Goal: Task Accomplishment & Management: Complete application form

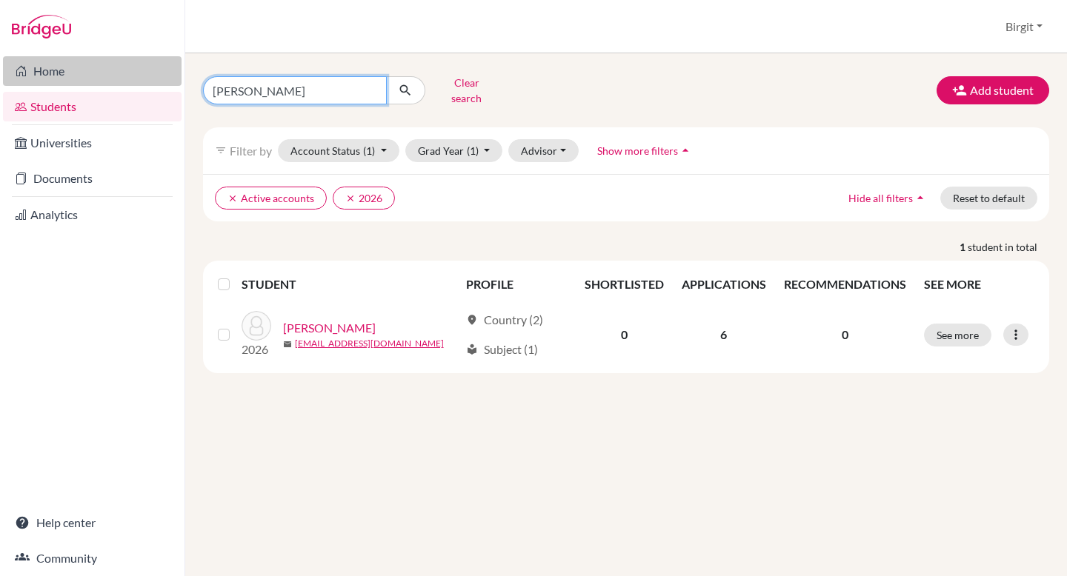
drag, startPoint x: 269, startPoint y: 84, endPoint x: 170, endPoint y: 70, distance: 99.5
click at [171, 70] on div "Home Students Universities Documents Analytics Help center Community Students o…" at bounding box center [533, 288] width 1067 height 576
type input "avanti"
click button "submit" at bounding box center [405, 90] width 39 height 28
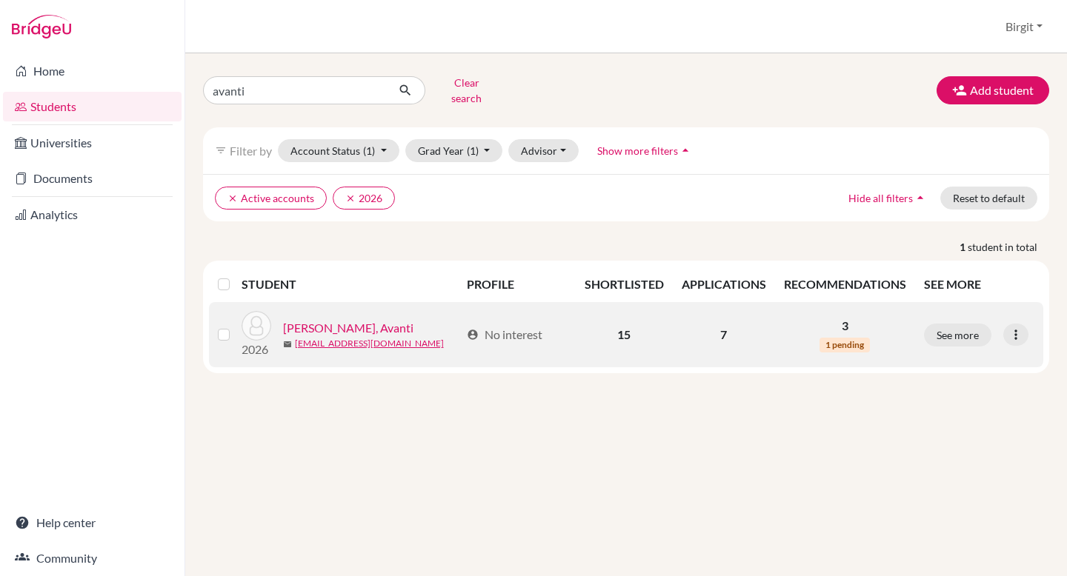
click at [308, 319] on link "[PERSON_NAME], Avanti" at bounding box center [348, 328] width 130 height 18
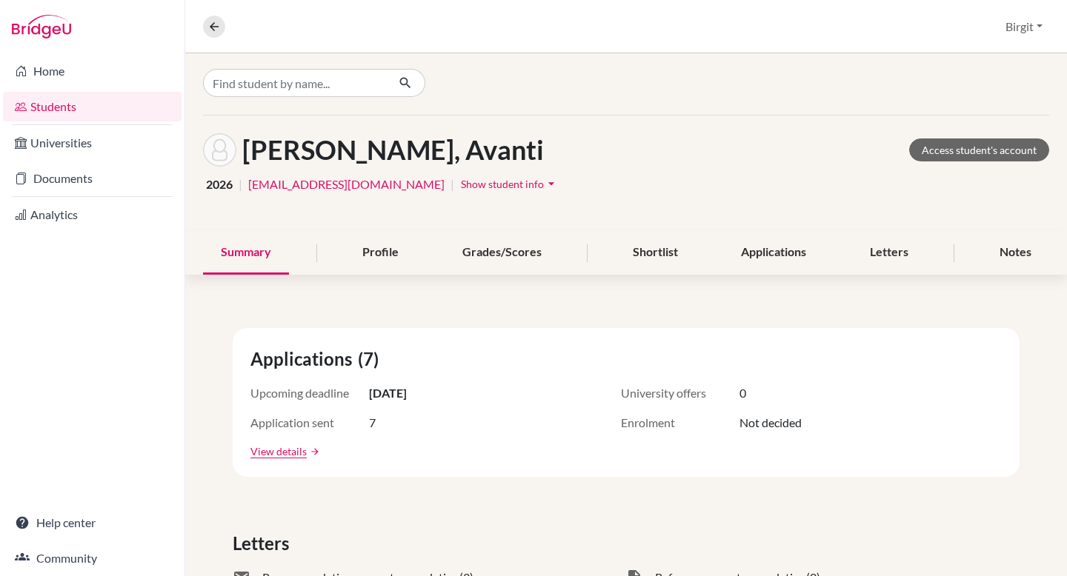
scroll to position [3, 0]
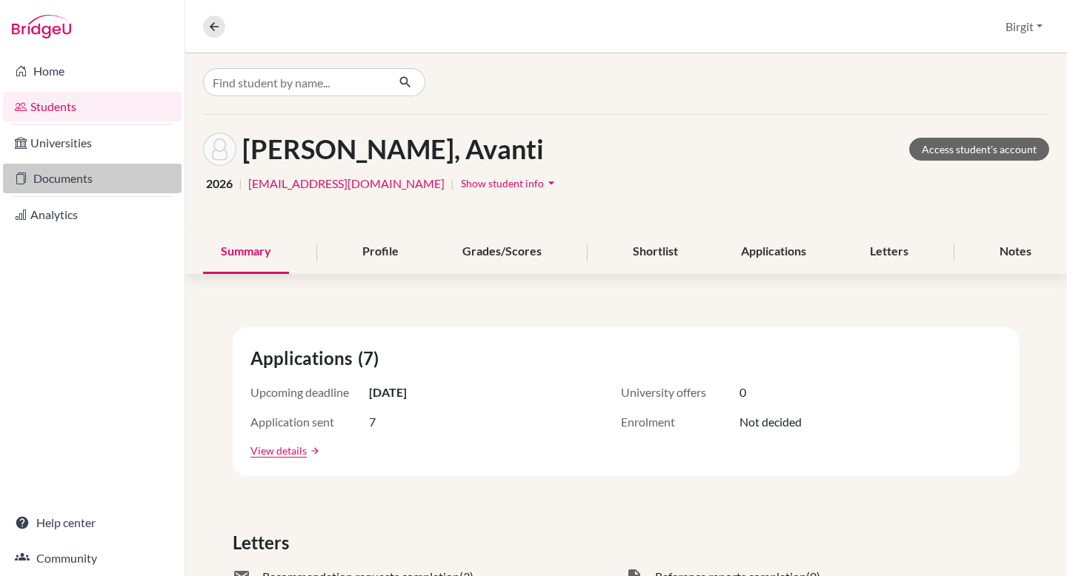
click at [61, 173] on link "Documents" at bounding box center [92, 179] width 178 height 30
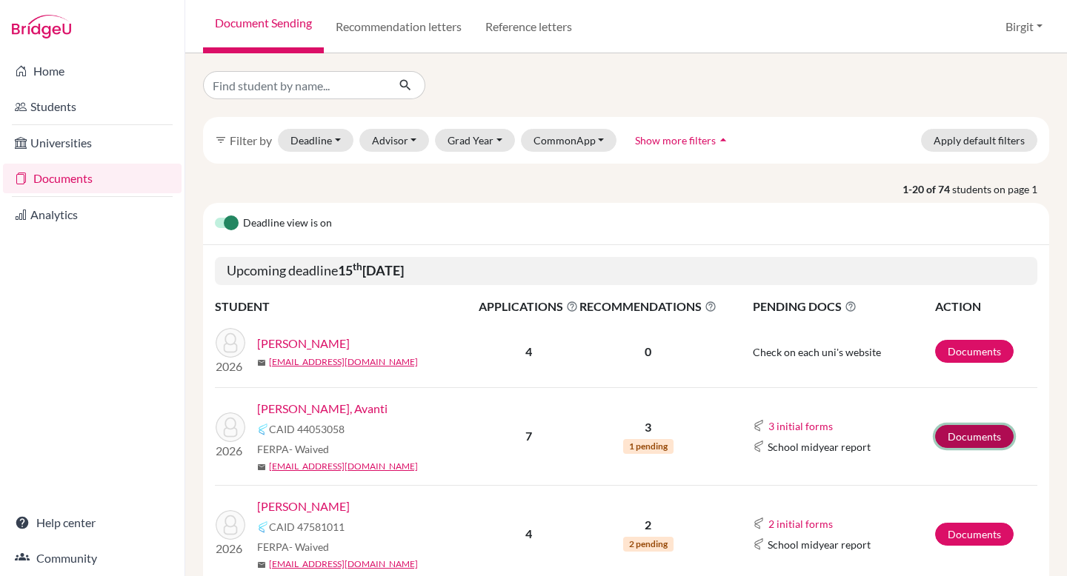
click at [975, 440] on link "Documents" at bounding box center [974, 436] width 79 height 23
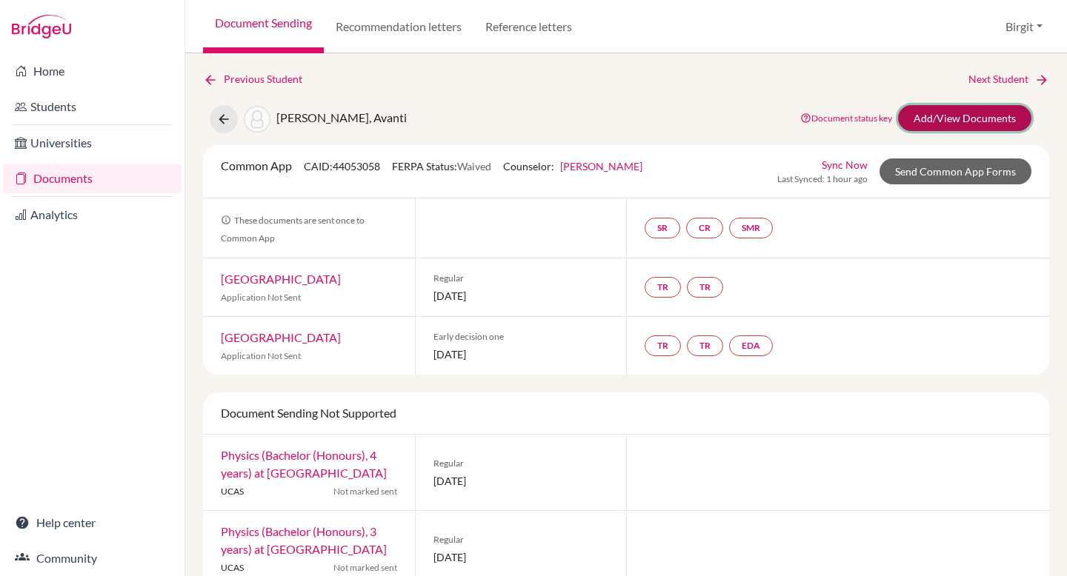
click at [927, 116] on link "Add/View Documents" at bounding box center [964, 118] width 133 height 26
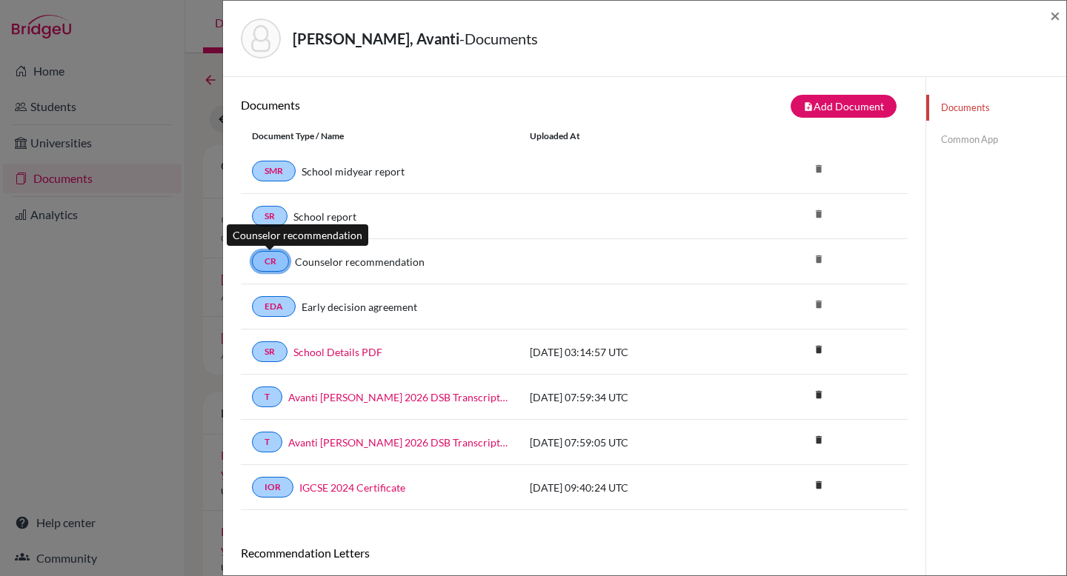
click at [272, 262] on link "CR" at bounding box center [270, 261] width 37 height 21
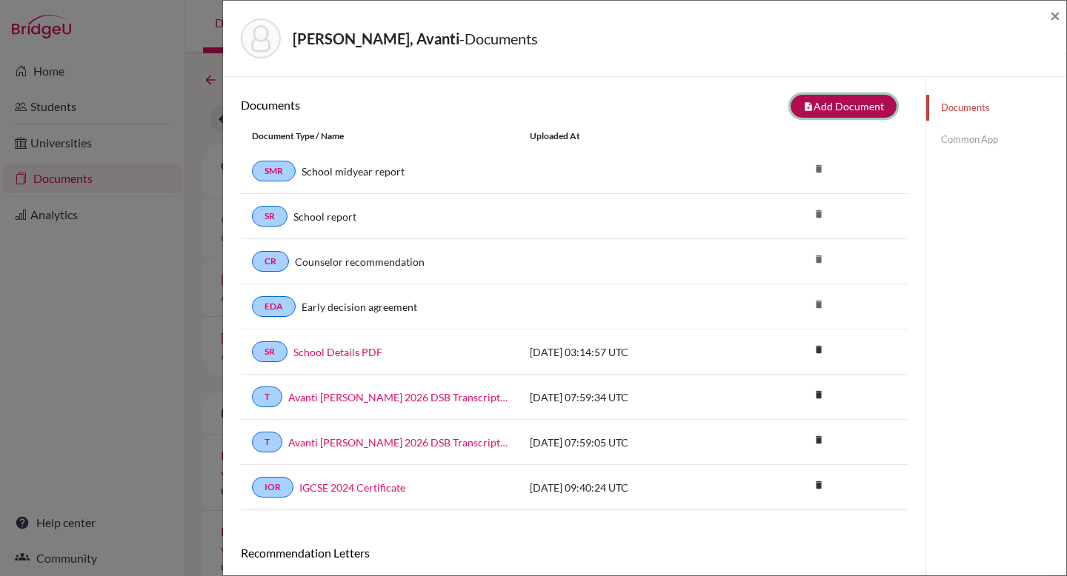
click at [860, 106] on button "note_add Add Document" at bounding box center [843, 106] width 106 height 23
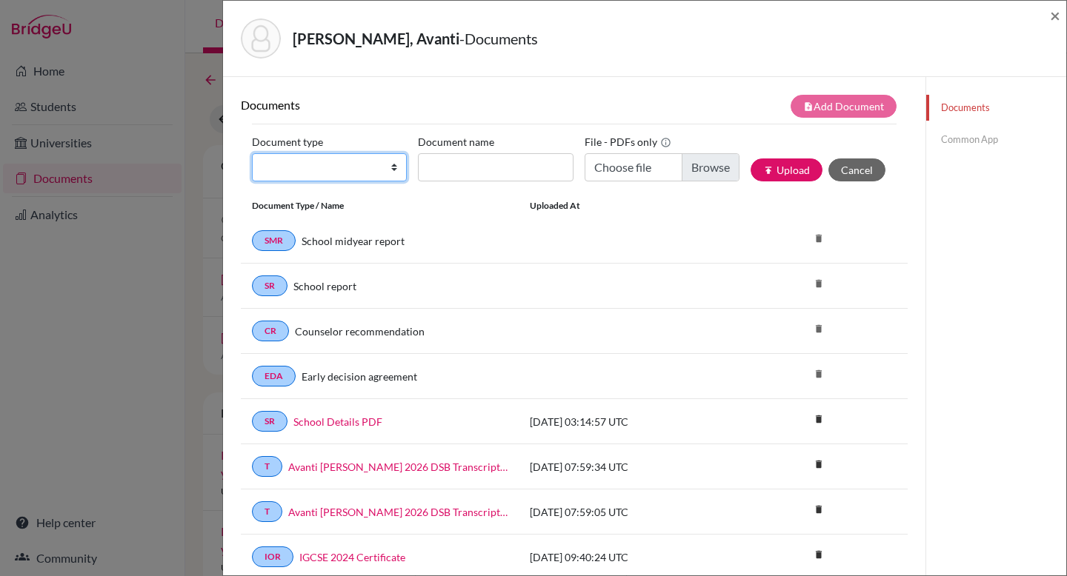
click at [353, 167] on select "Change explanation for Common App reports Counselor recommendation Internationa…" at bounding box center [329, 167] width 155 height 28
select select "4"
click at [252, 153] on select "Change explanation for Common App reports Counselor recommendation Internationa…" at bounding box center [329, 167] width 155 height 28
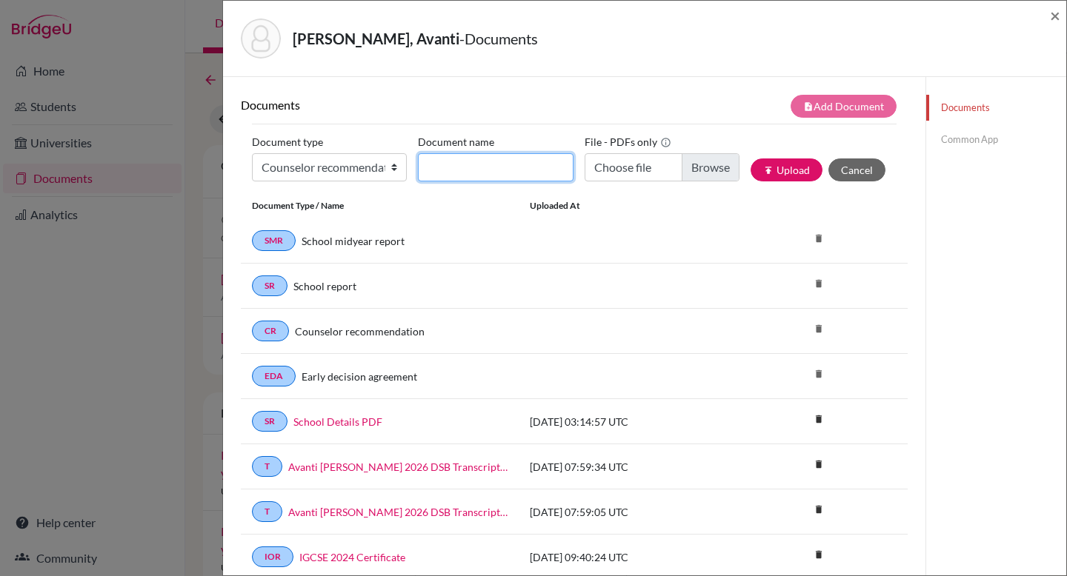
click at [485, 164] on input "Document name" at bounding box center [495, 167] width 155 height 28
type input "Avanti Counsellor LOR"
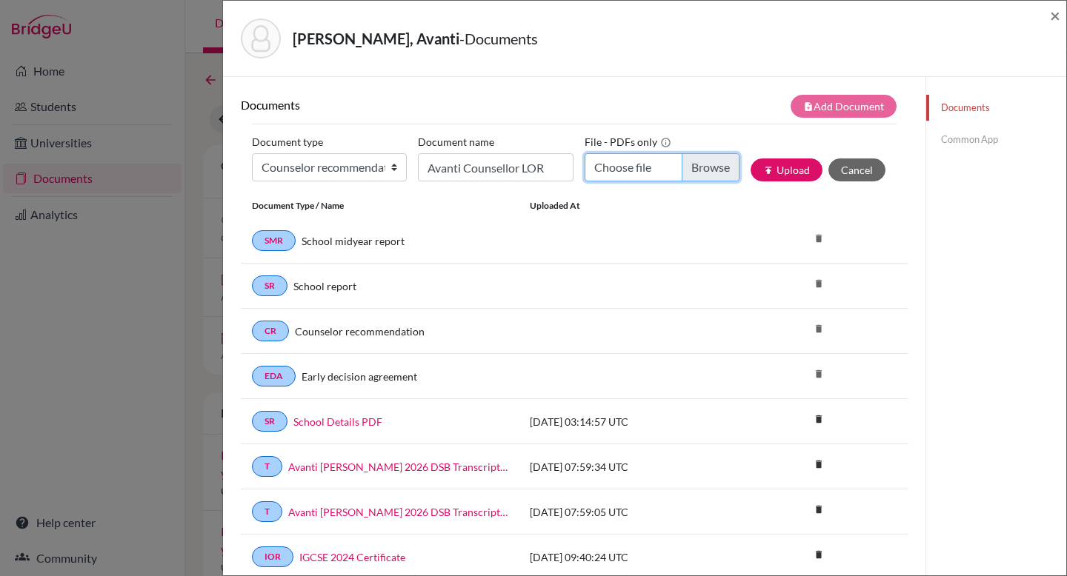
click at [690, 170] on input "Choose file" at bounding box center [661, 167] width 155 height 28
type input "C:\fakepath\Avanti Counsellor LOR.pdf"
click at [788, 170] on button "publish Upload" at bounding box center [786, 169] width 72 height 23
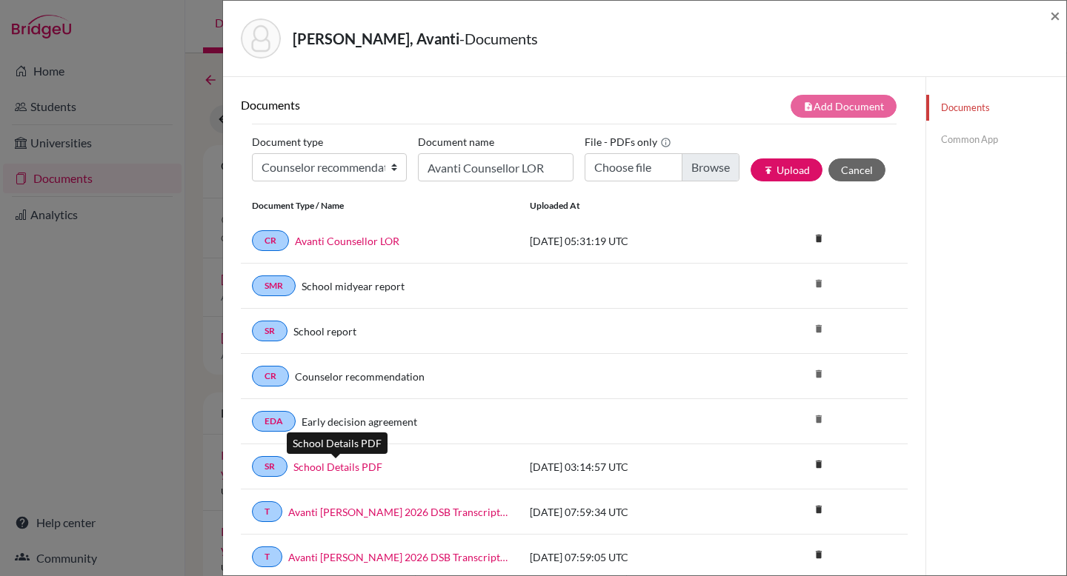
click at [344, 464] on link "School Details PDF" at bounding box center [337, 467] width 89 height 16
click at [947, 140] on link "Common App" at bounding box center [996, 140] width 140 height 26
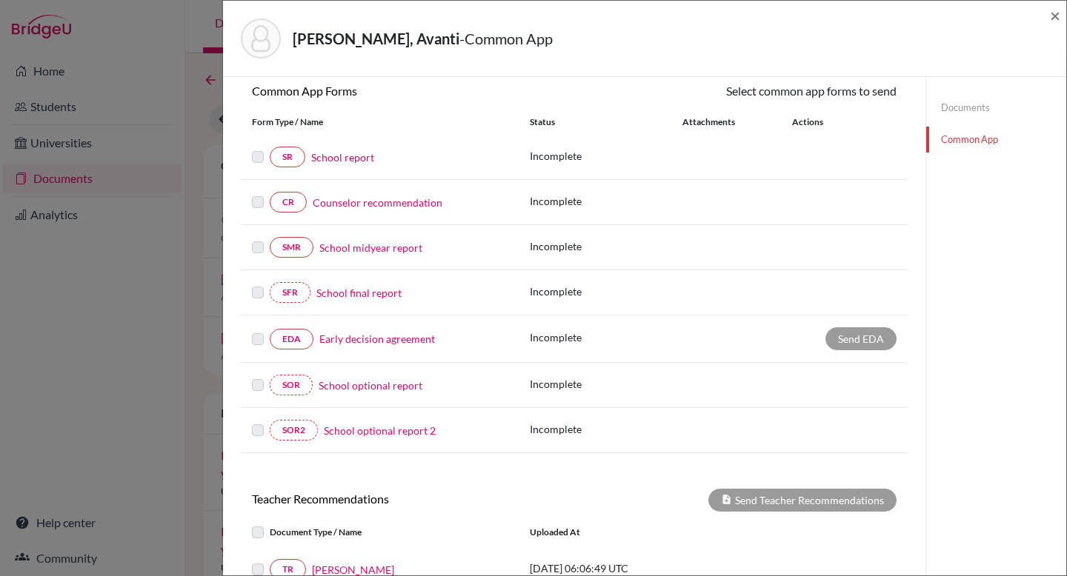
scroll to position [118, 0]
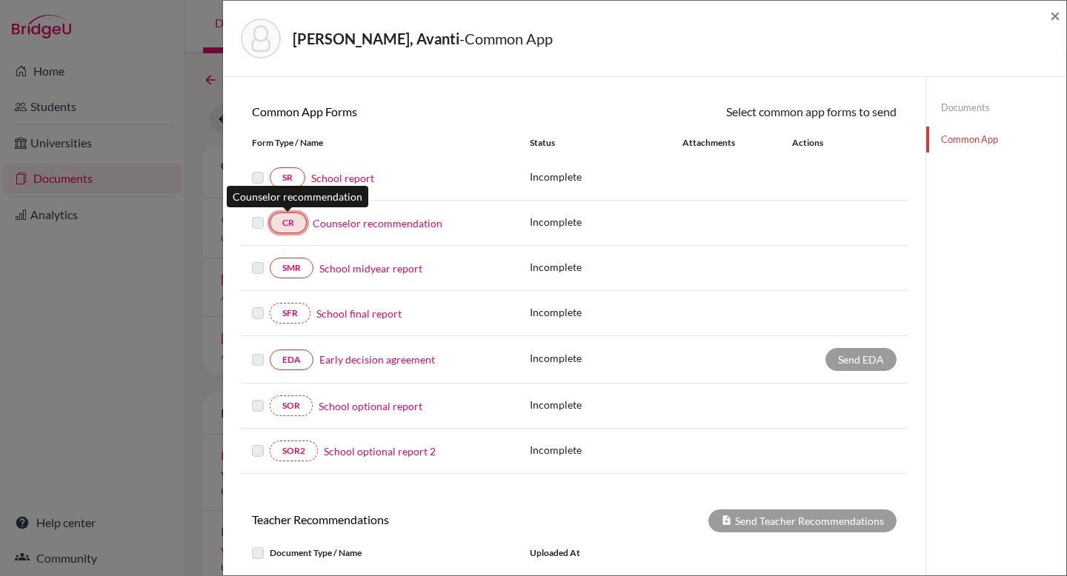
click at [299, 224] on link "CR" at bounding box center [288, 223] width 37 height 21
click at [942, 108] on link "Documents" at bounding box center [996, 108] width 140 height 26
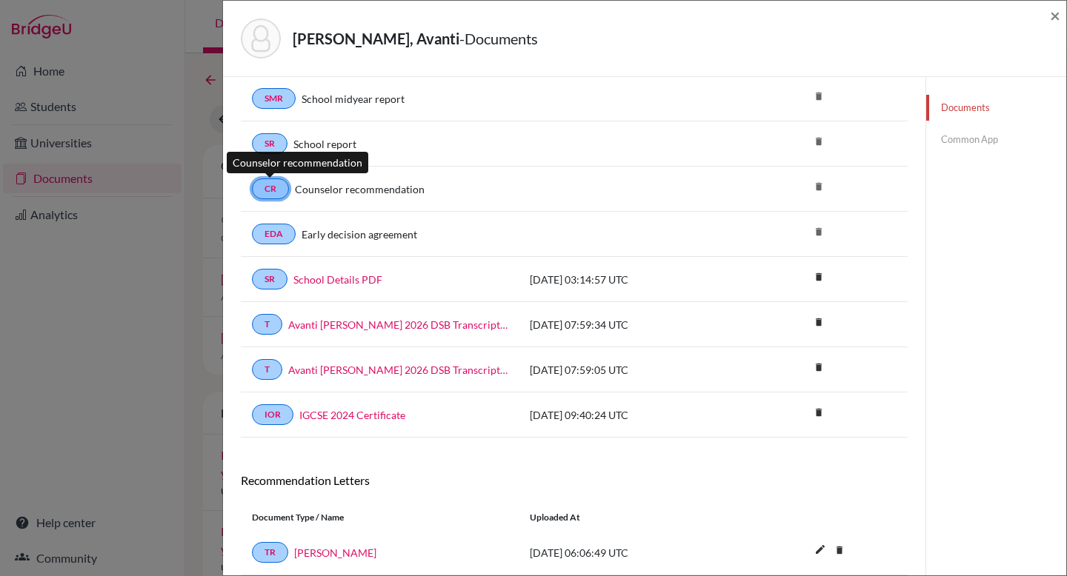
click at [275, 184] on link "CR" at bounding box center [270, 188] width 37 height 21
click at [351, 194] on link "Counselor recommendation" at bounding box center [360, 189] width 130 height 16
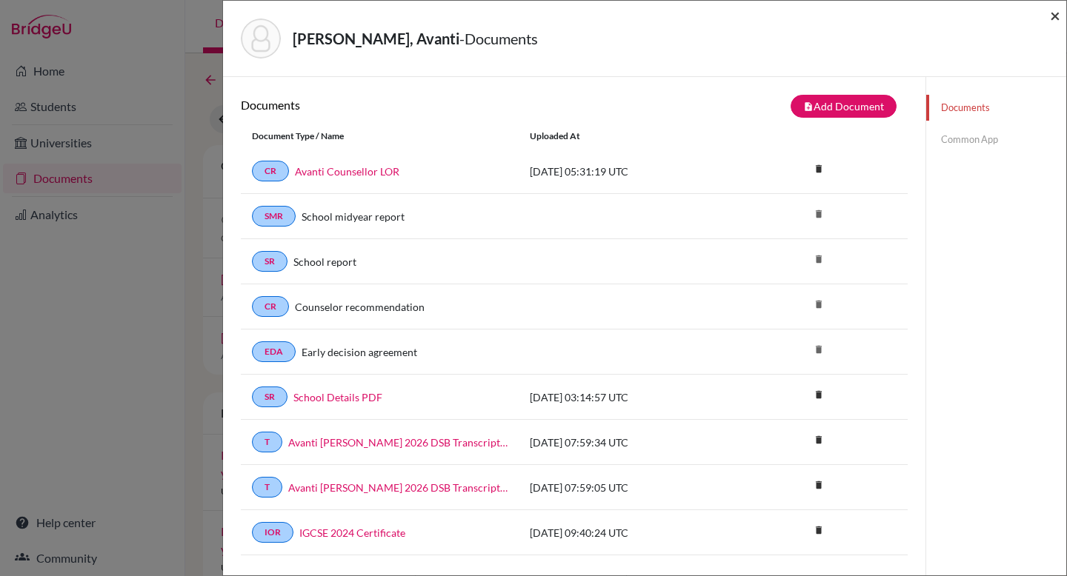
click at [1058, 18] on span "×" at bounding box center [1054, 14] width 10 height 21
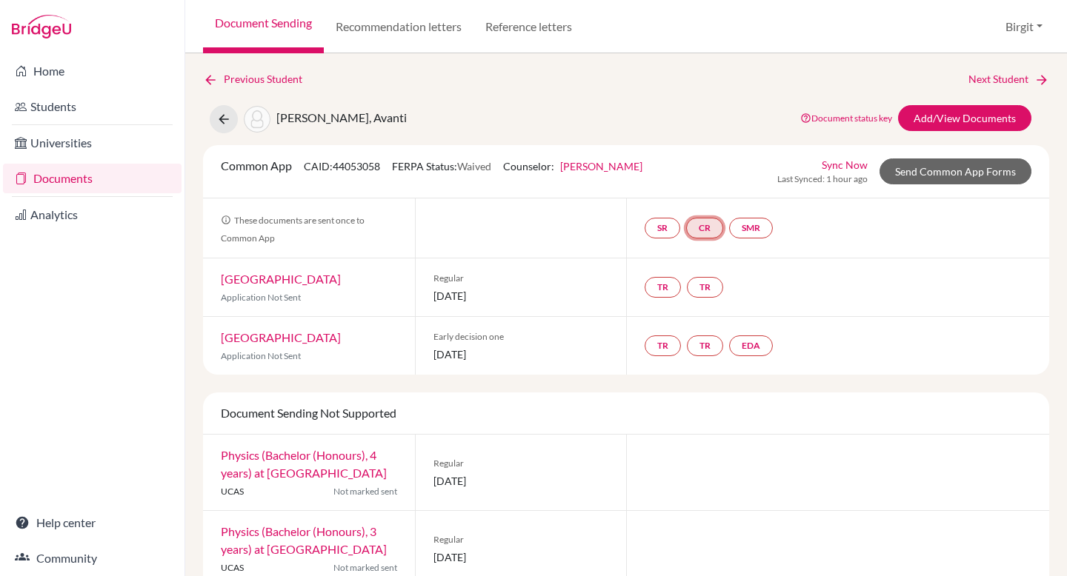
click at [707, 231] on link "CR" at bounding box center [704, 228] width 37 height 21
click at [709, 186] on link "Counselor recommendation" at bounding box center [706, 183] width 130 height 13
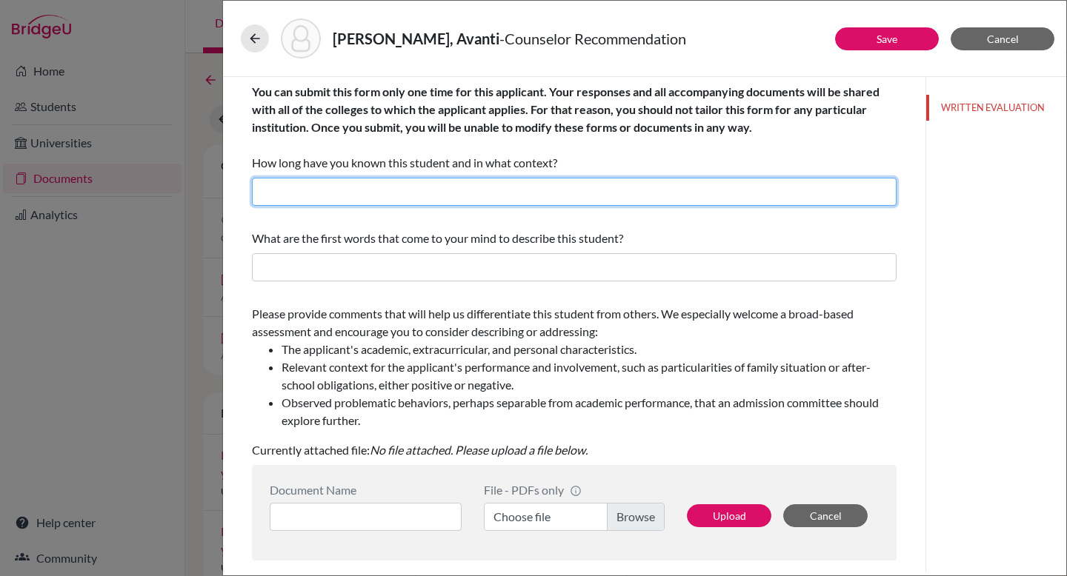
click at [459, 194] on input "text" at bounding box center [574, 192] width 644 height 28
type input "I have known Avanti for 3 years as her university counsellor."
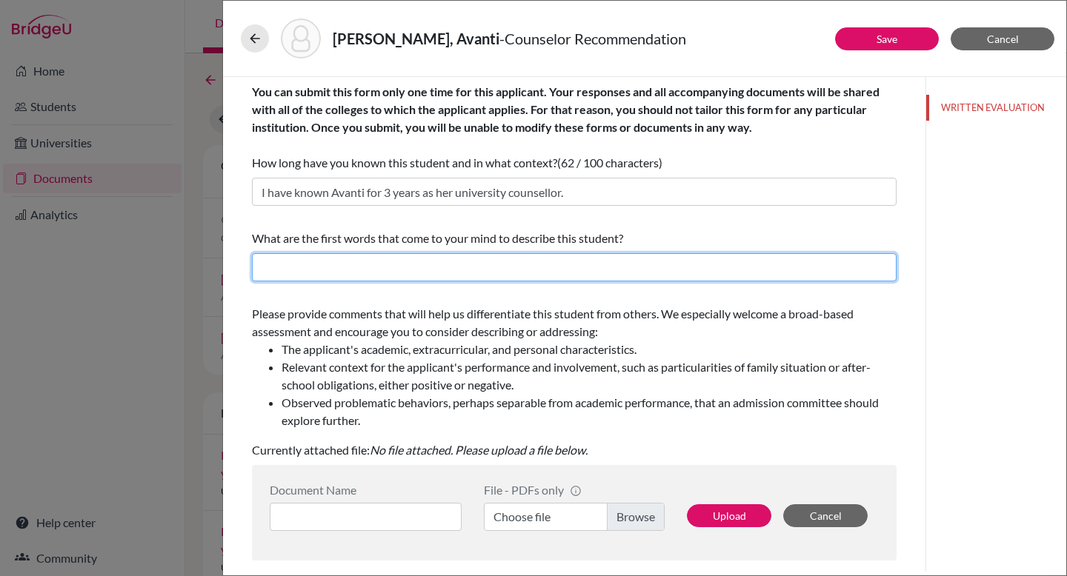
click at [555, 265] on input "text" at bounding box center [574, 267] width 644 height 28
click at [313, 265] on input "Inquisitive and dedicated" at bounding box center [574, 267] width 644 height 28
click at [421, 261] on input "Inquisitive and dedicated" at bounding box center [574, 267] width 644 height 28
click at [395, 269] on input "Inquisitive and dedicated student" at bounding box center [574, 267] width 644 height 28
click at [543, 273] on input "Inquisitive and dedicated well-rounded student" at bounding box center [574, 267] width 644 height 28
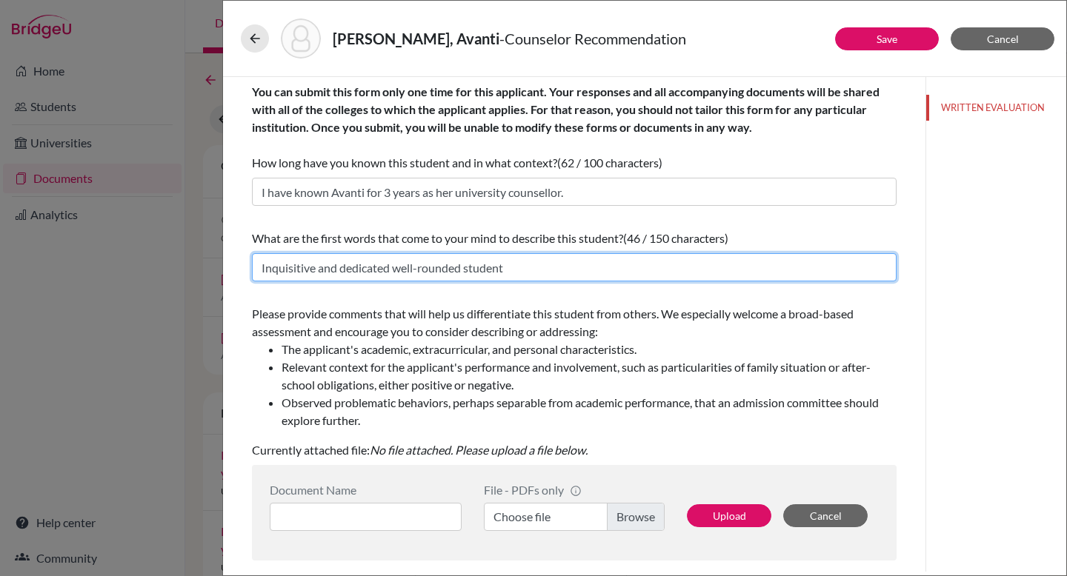
click at [267, 265] on input "Inquisitive and dedicated well-rounded student" at bounding box center [574, 267] width 644 height 28
click at [620, 261] on input "Academically bright, inquisitive and dedicated well-rounded student" at bounding box center [574, 267] width 644 height 28
click at [633, 270] on input "Academically bright, inquisitive and dedicated well-rounded student" at bounding box center [574, 267] width 644 height 28
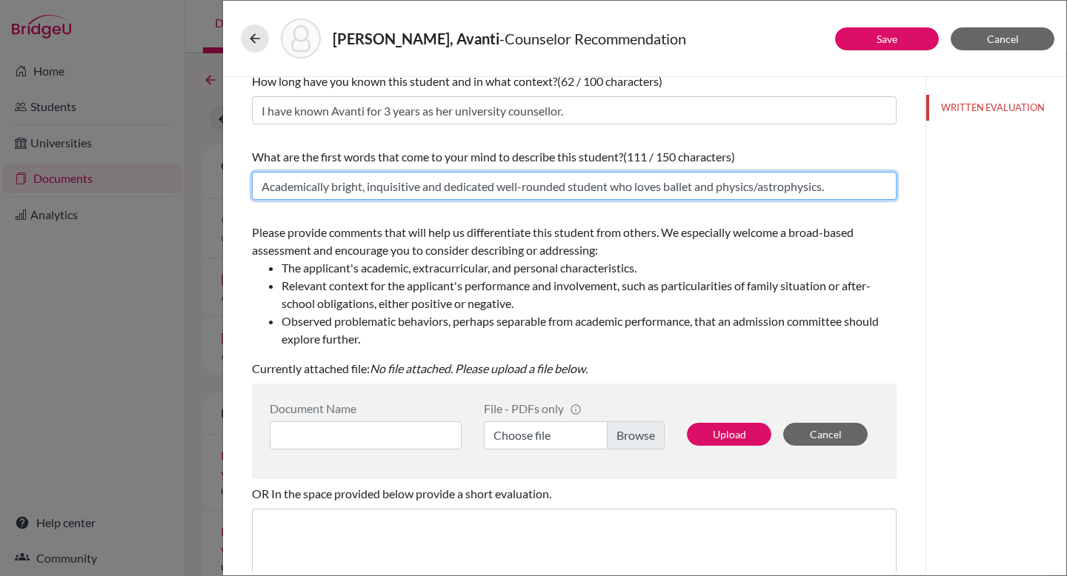
scroll to position [99, 0]
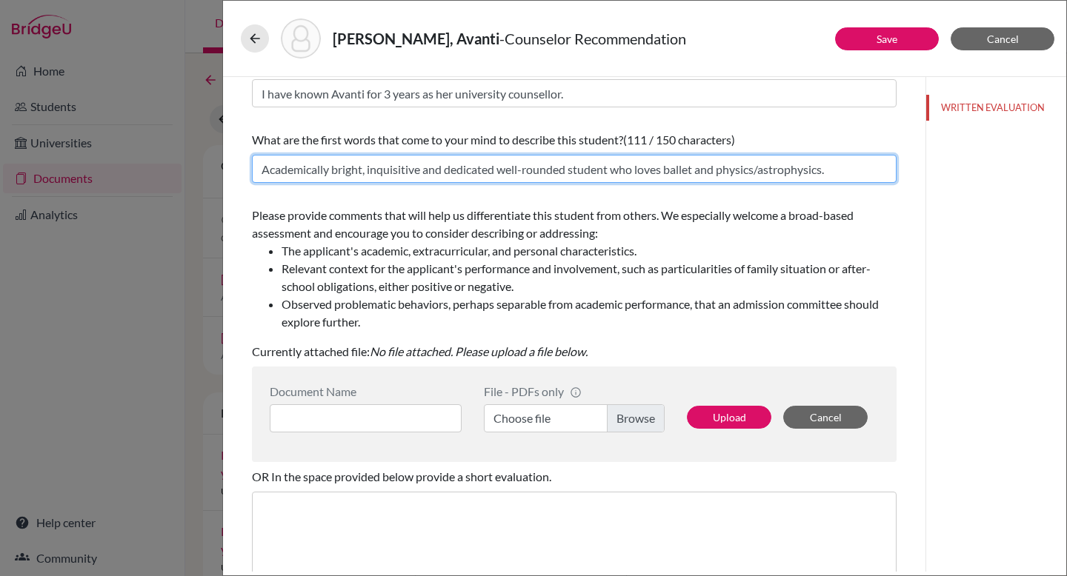
type input "Academically bright, inquisitive and dedicated well-rounded student who loves b…"
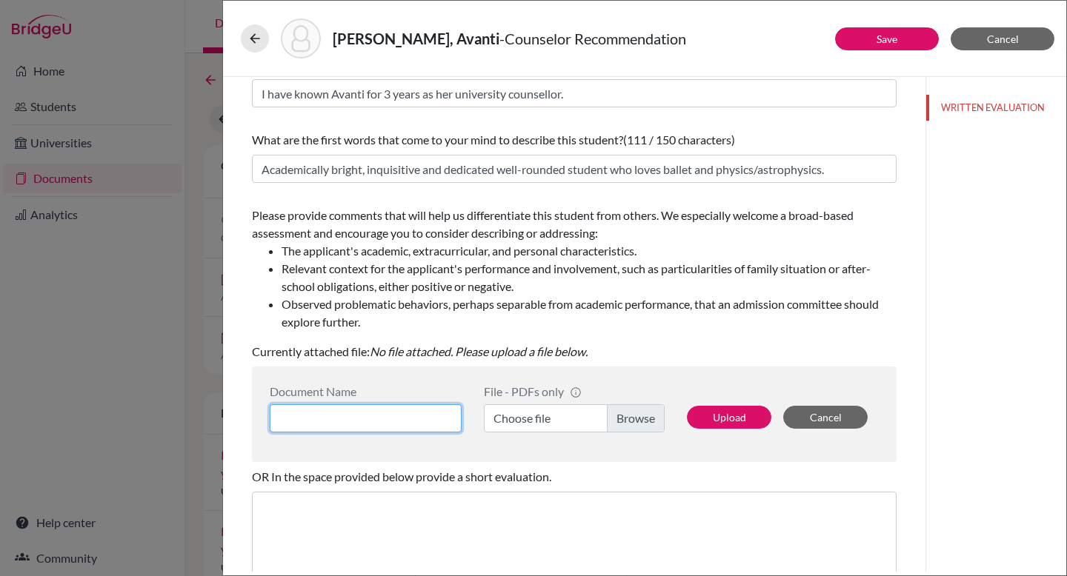
click at [413, 419] on input at bounding box center [366, 418] width 192 height 28
type input "Avanti Counsellor LOR"
click at [621, 413] on label "Choose file" at bounding box center [574, 418] width 181 height 28
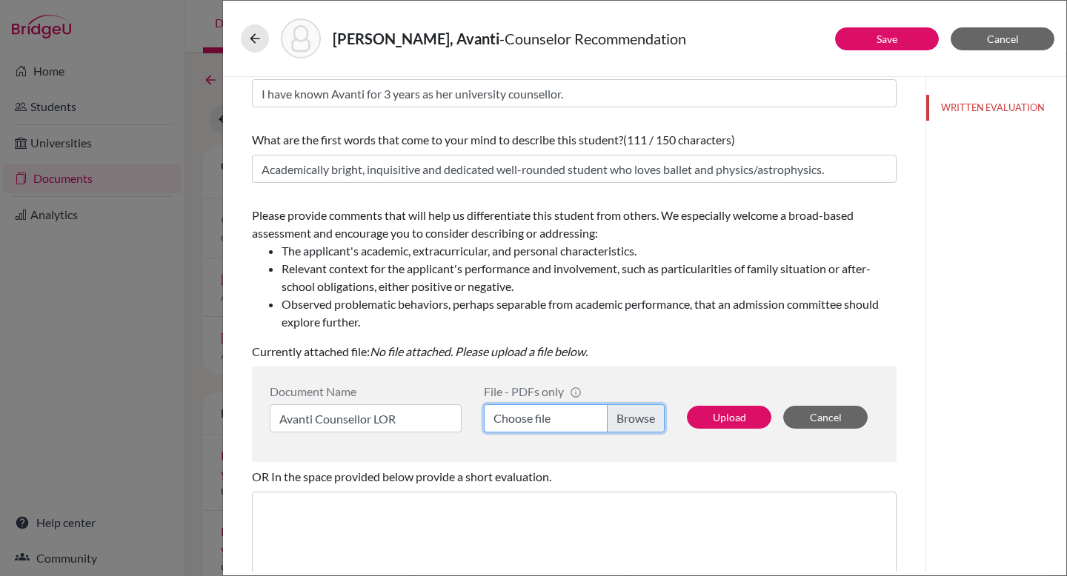
click at [621, 413] on input "Choose file" at bounding box center [574, 418] width 181 height 28
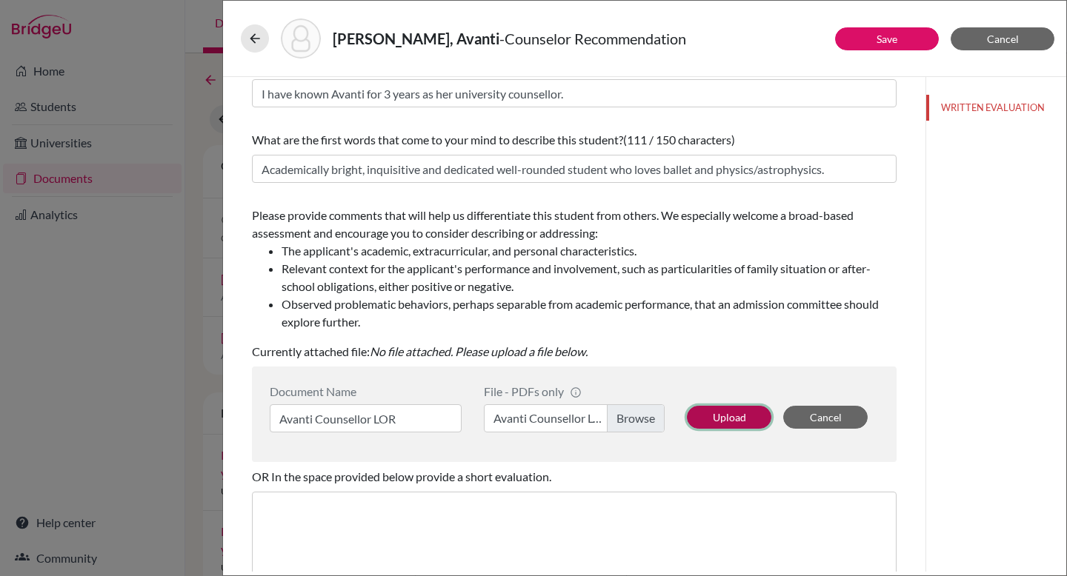
click at [729, 425] on button "Upload" at bounding box center [729, 417] width 84 height 23
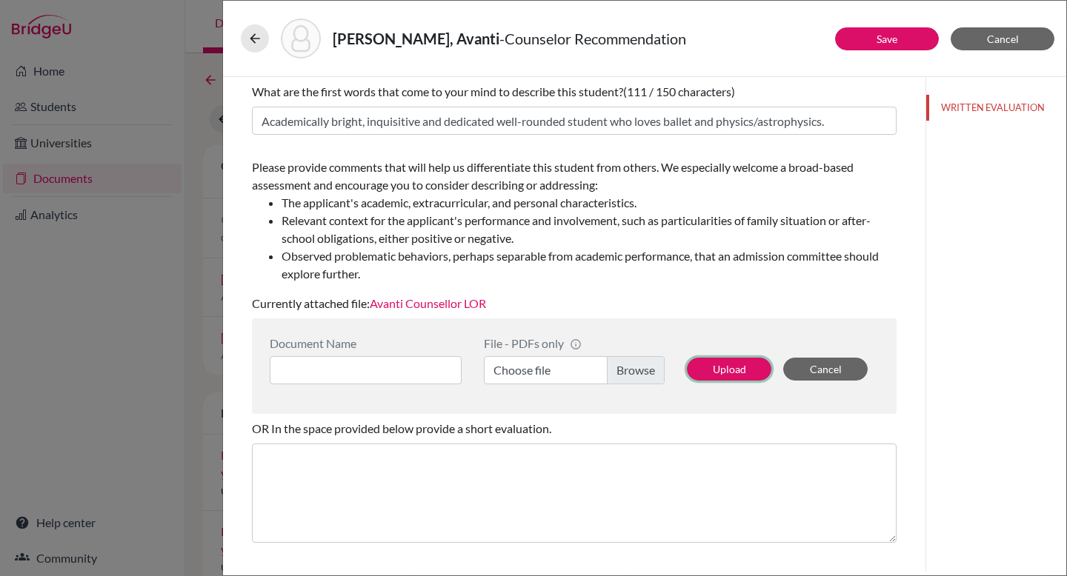
scroll to position [0, 0]
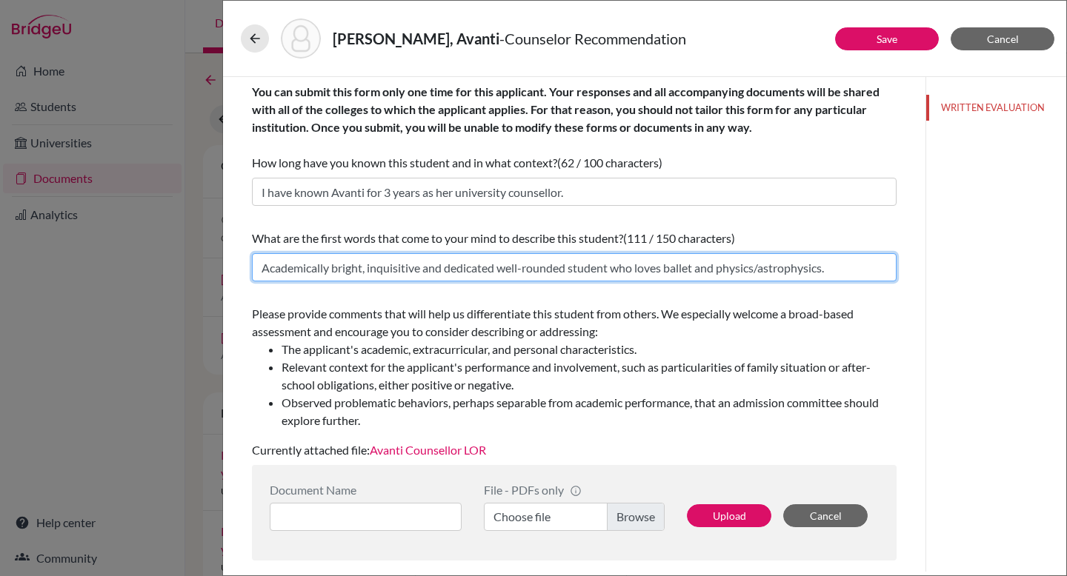
click at [829, 269] on input "Academically bright, inquisitive and dedicated well-rounded student who loves b…" at bounding box center [574, 267] width 644 height 28
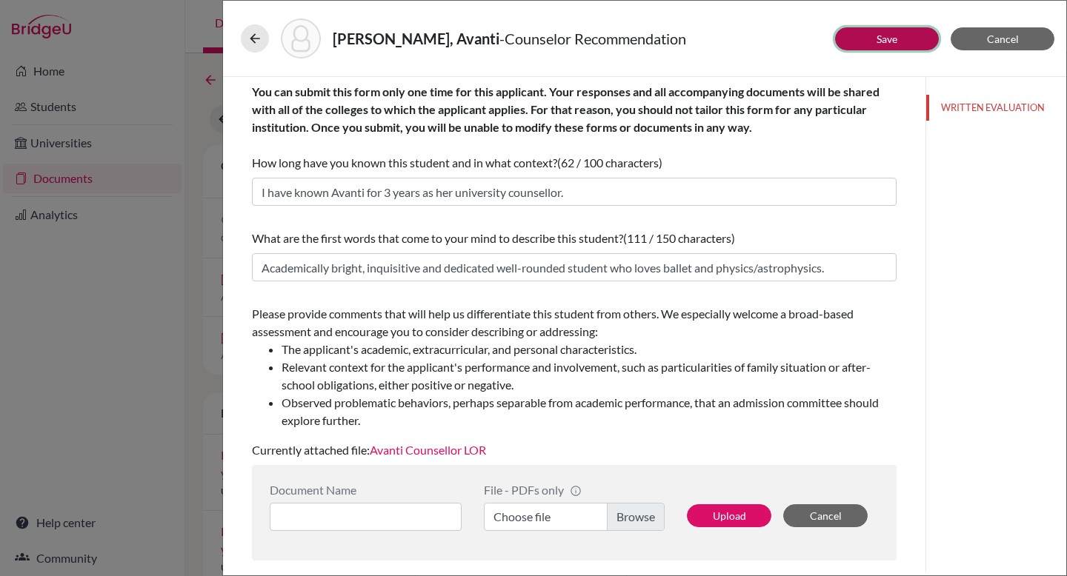
click at [881, 43] on link "Save" at bounding box center [886, 39] width 21 height 13
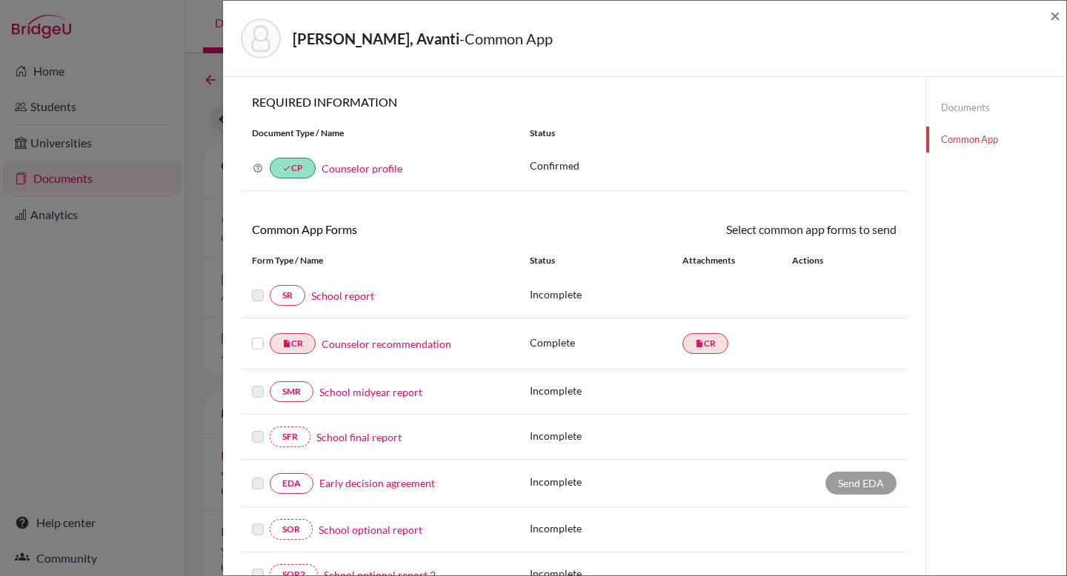
click at [360, 293] on link "School report" at bounding box center [342, 296] width 63 height 16
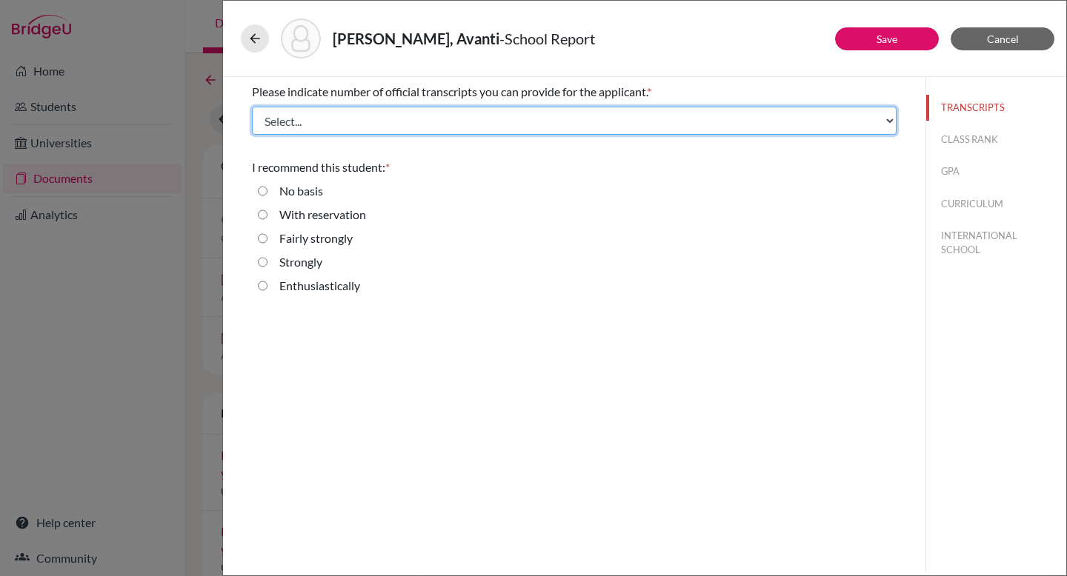
click at [361, 132] on select "Select... 1 2 3 4" at bounding box center [574, 121] width 644 height 28
select select "1"
click at [252, 107] on select "Select... 1 2 3 4" at bounding box center [574, 121] width 644 height 28
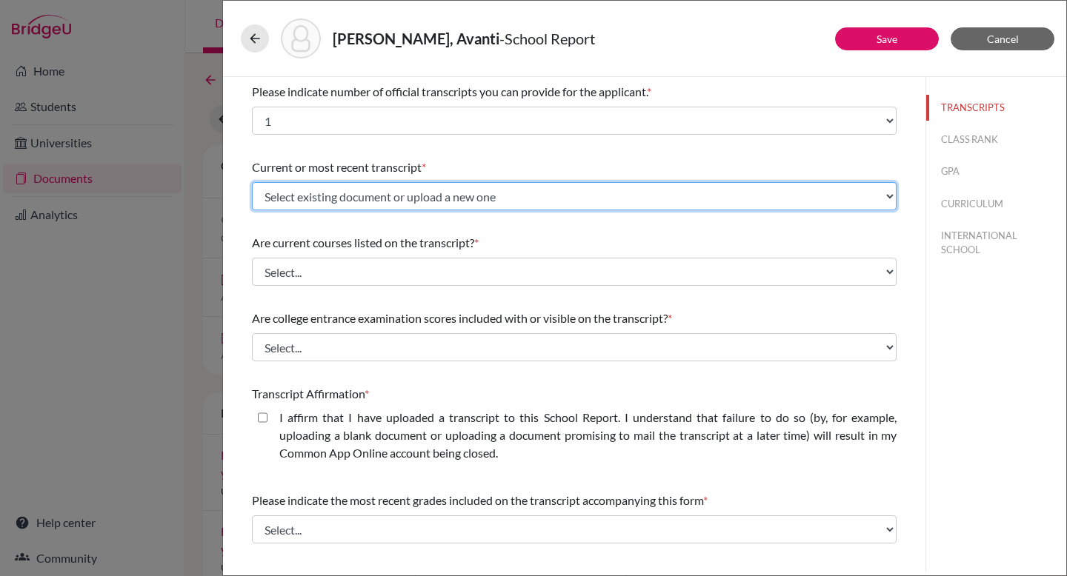
click at [344, 196] on select "Select existing document or upload a new one Avanti Poddar IB 2026 DSB Transcri…" at bounding box center [574, 196] width 644 height 28
click at [252, 182] on select "Select existing document or upload a new one Avanti Poddar IB 2026 DSB Transcri…" at bounding box center [574, 196] width 644 height 28
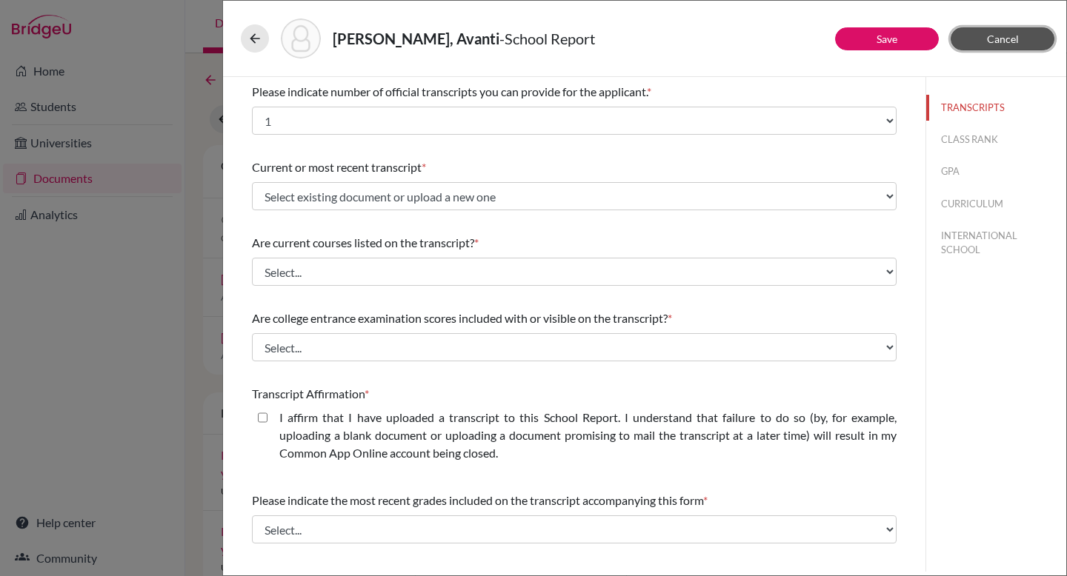
click at [1021, 40] on button "Cancel" at bounding box center [1002, 38] width 104 height 23
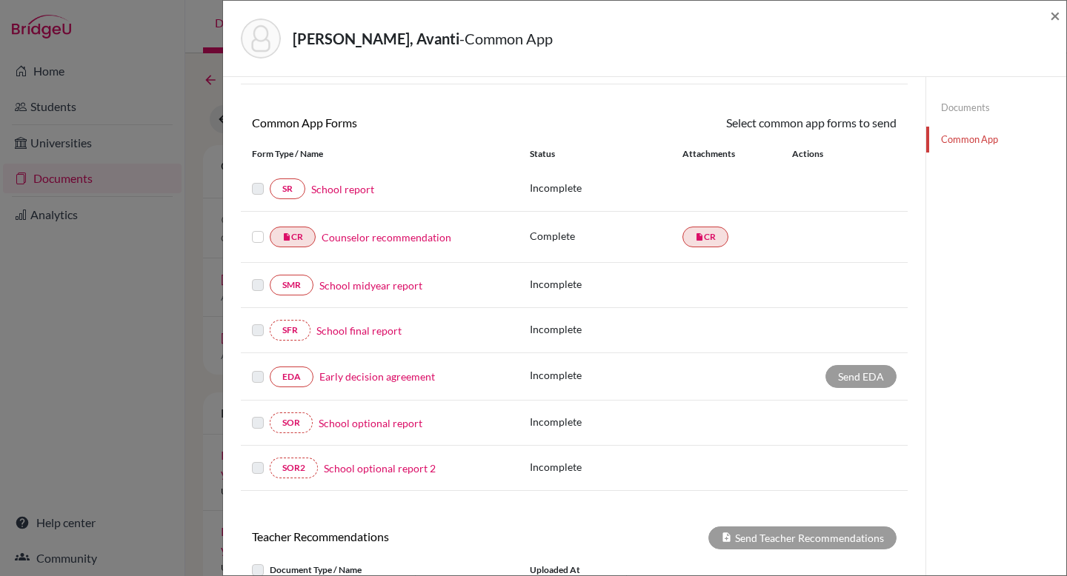
scroll to position [178, 0]
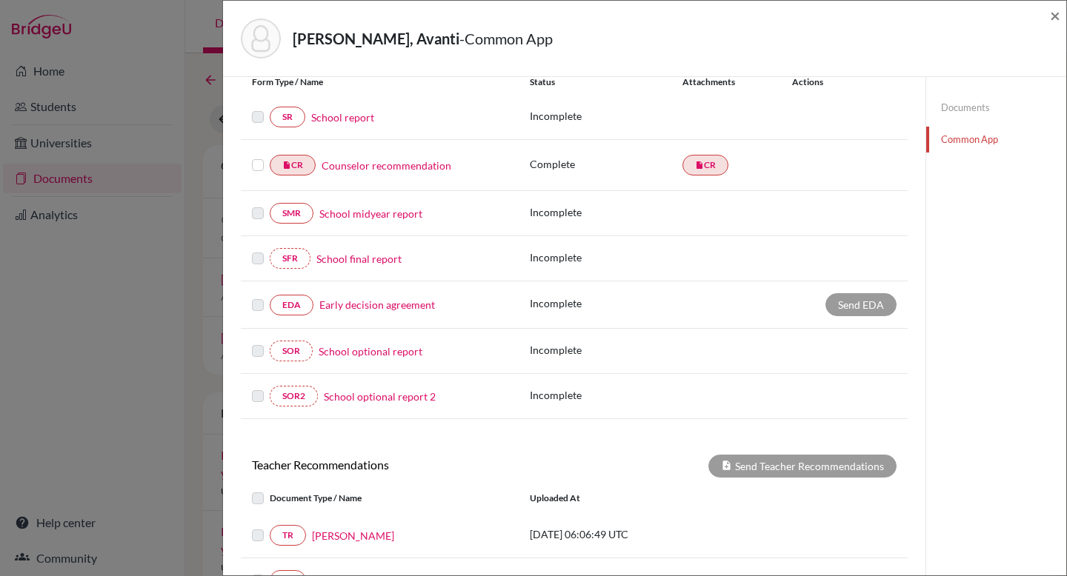
click at [364, 305] on link "Early decision agreement" at bounding box center [377, 305] width 116 height 16
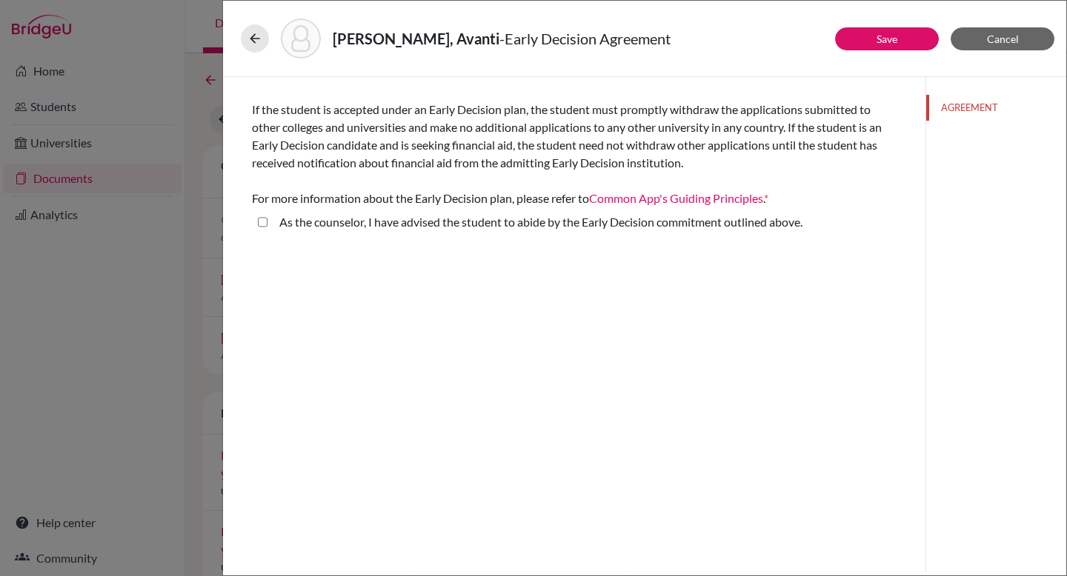
click at [304, 223] on label "As the counselor, I have advised the student to abide by the Early Decision com…" at bounding box center [540, 222] width 523 height 18
click at [267, 223] on above\ "As the counselor, I have advised the student to abide by the Early Decision com…" at bounding box center [263, 222] width 10 height 18
checkbox above\ "true"
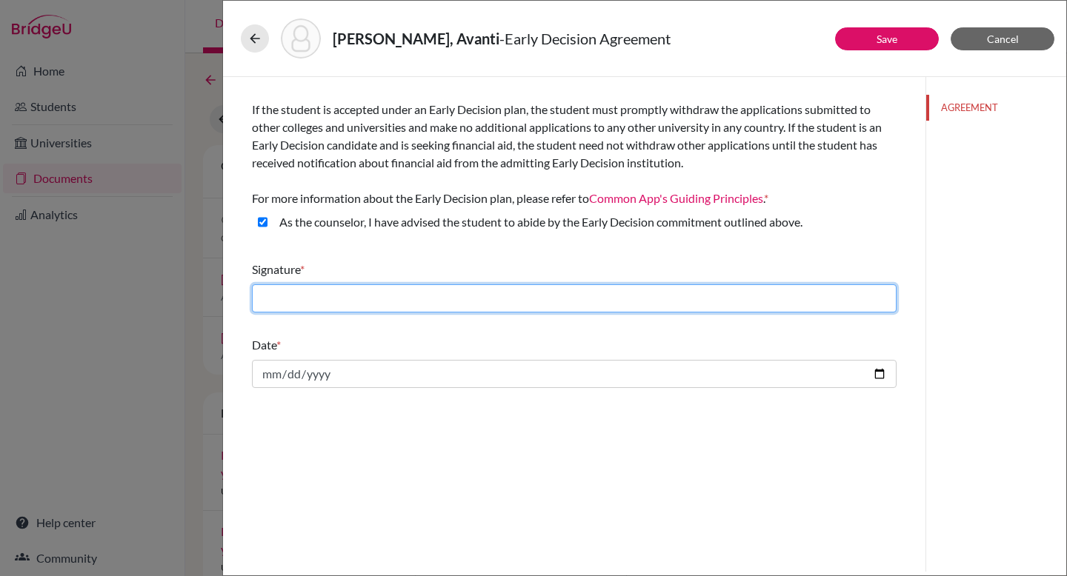
click at [441, 300] on input "text" at bounding box center [574, 298] width 644 height 28
type input "[PERSON_NAME]"
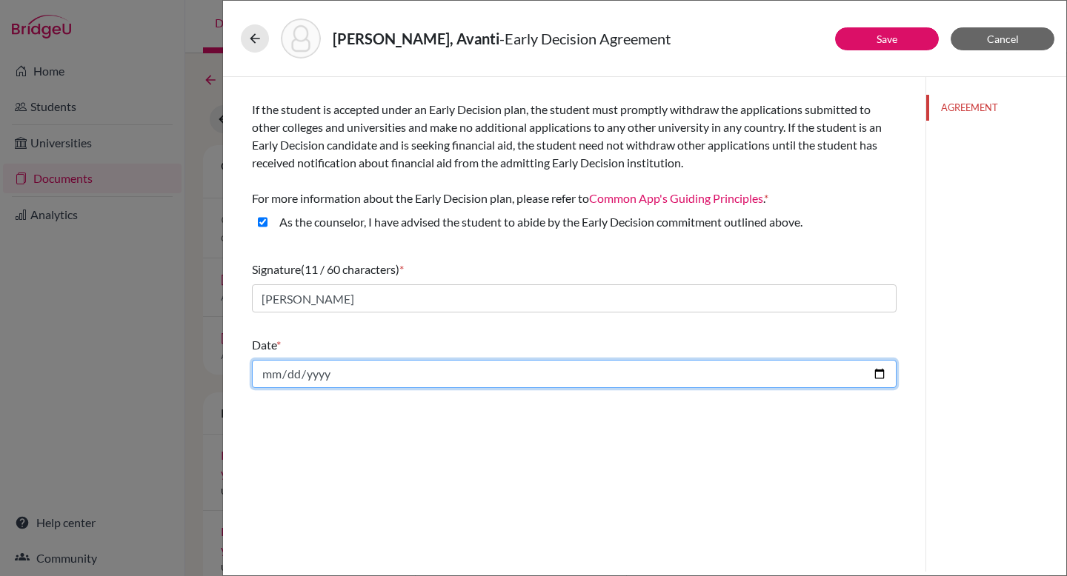
click at [485, 375] on input "date" at bounding box center [574, 374] width 644 height 28
type input "2025-09-26"
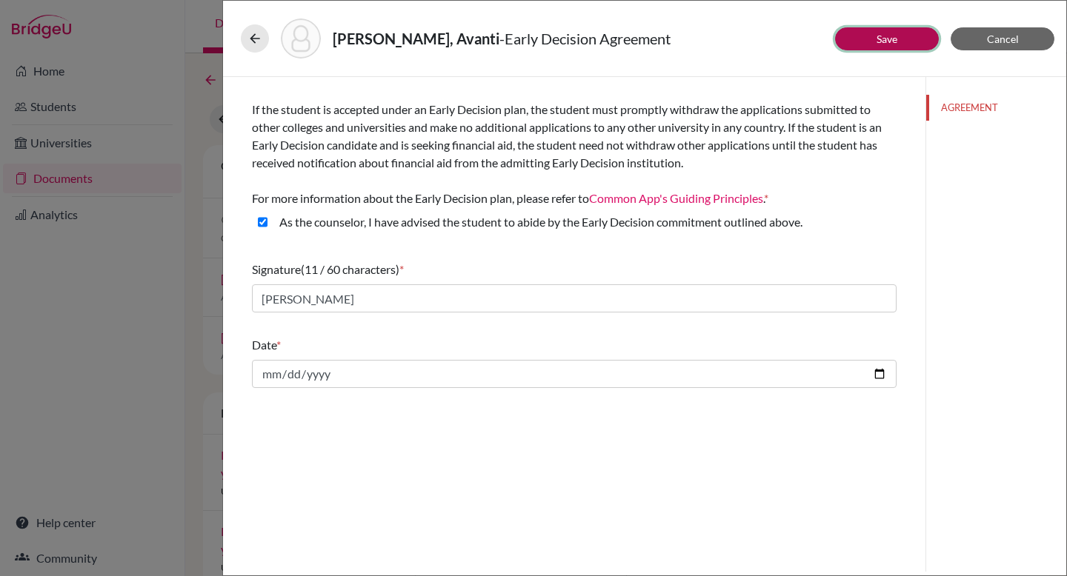
click at [902, 42] on button "Save" at bounding box center [887, 38] width 104 height 23
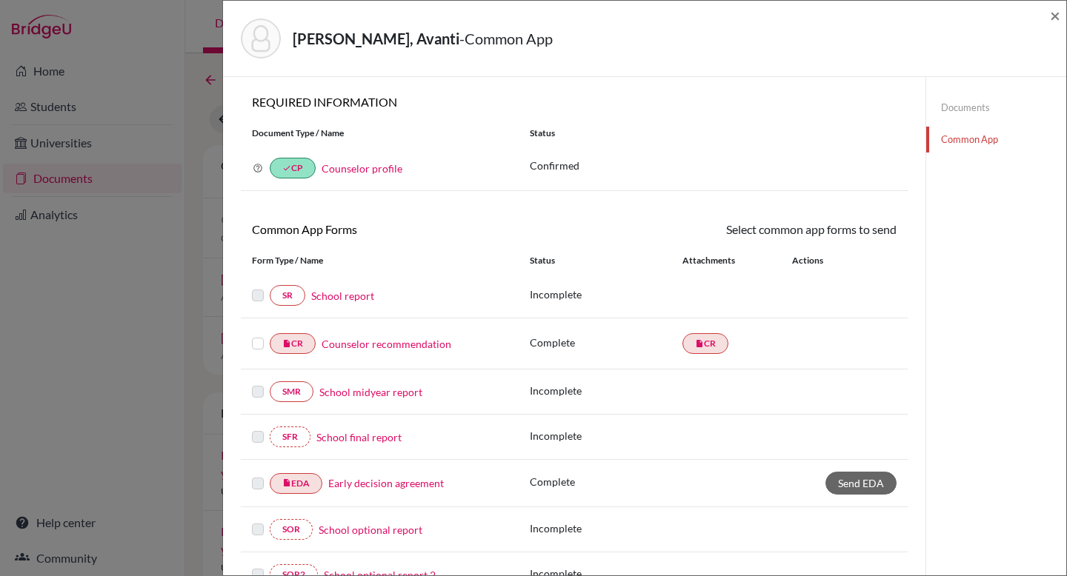
click at [350, 170] on link "Counselor profile" at bounding box center [361, 168] width 81 height 13
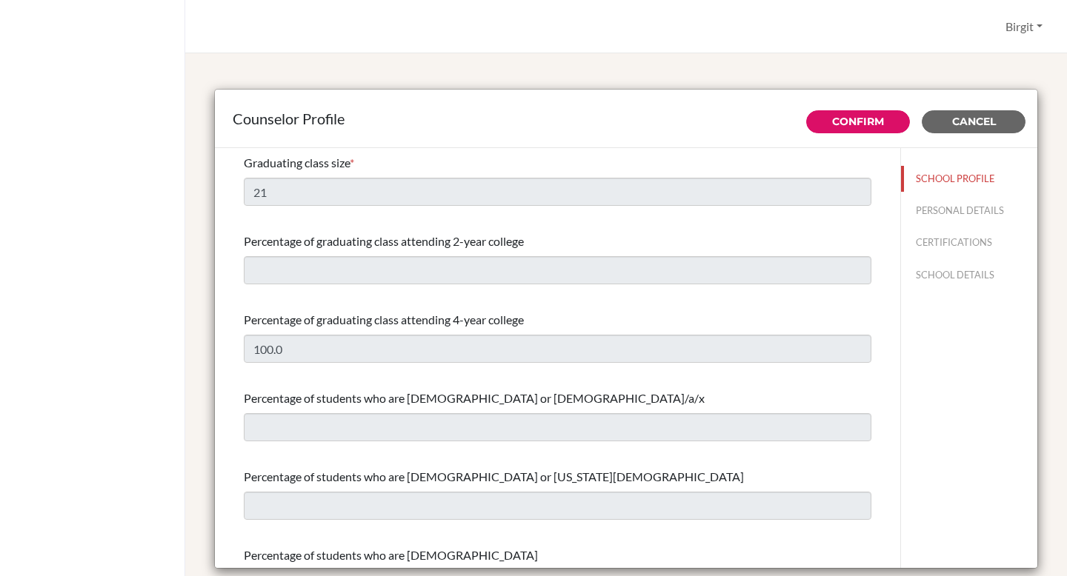
select select "0"
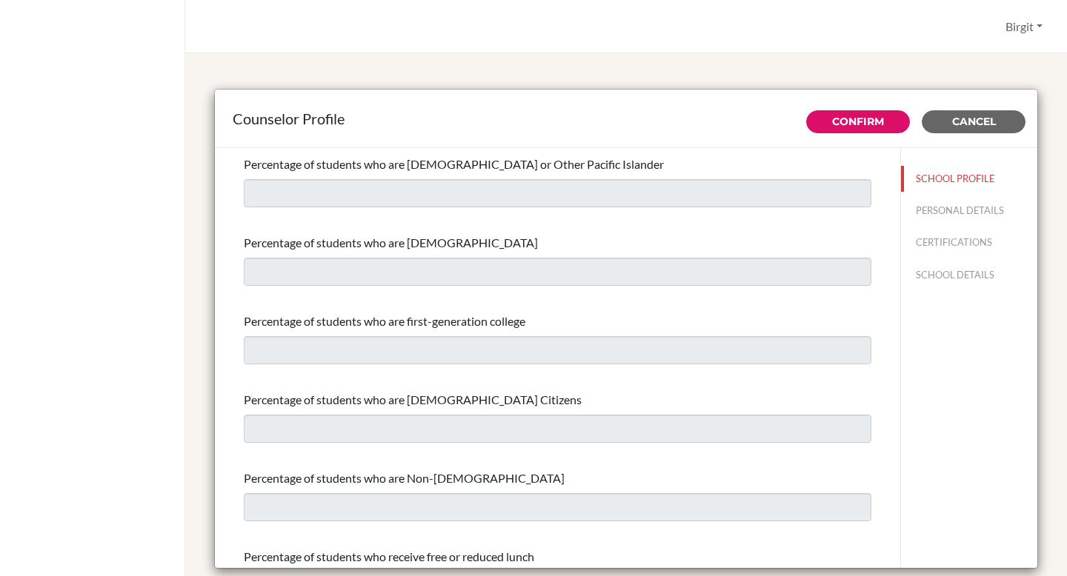
scroll to position [581, 0]
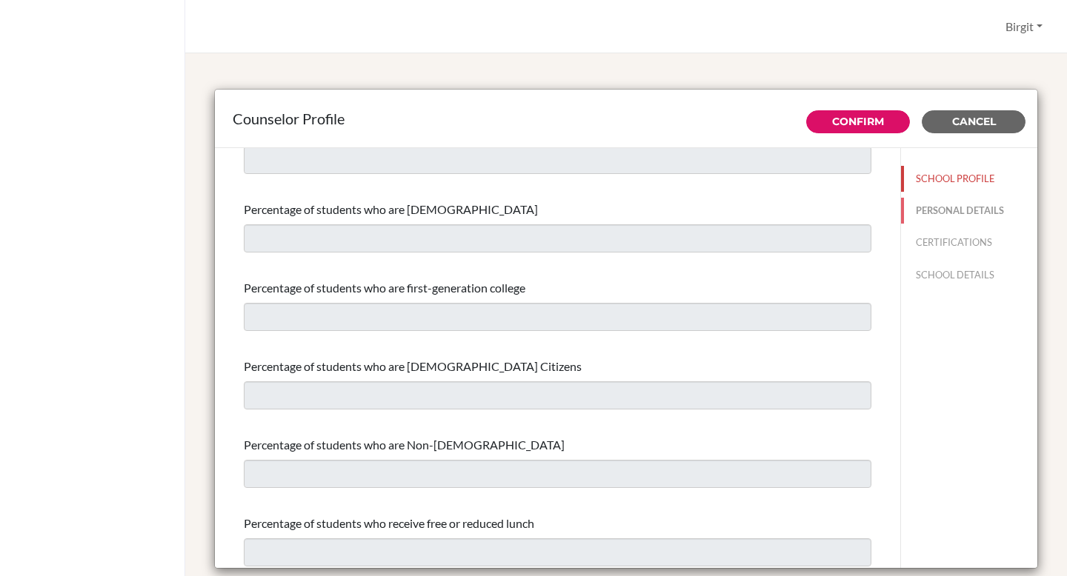
click at [918, 208] on button "PERSONAL DETAILS" at bounding box center [969, 211] width 136 height 26
type input "Birgit"
type input "Bery"
type input "Advisor"
type input "91.9958555382"
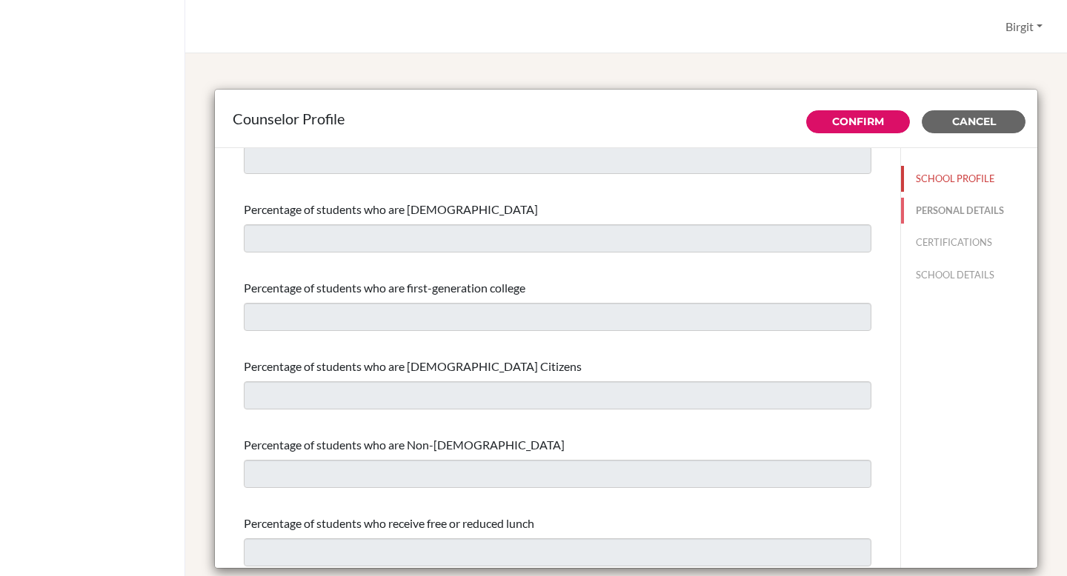
type input "birgitbery@dsbindia.com"
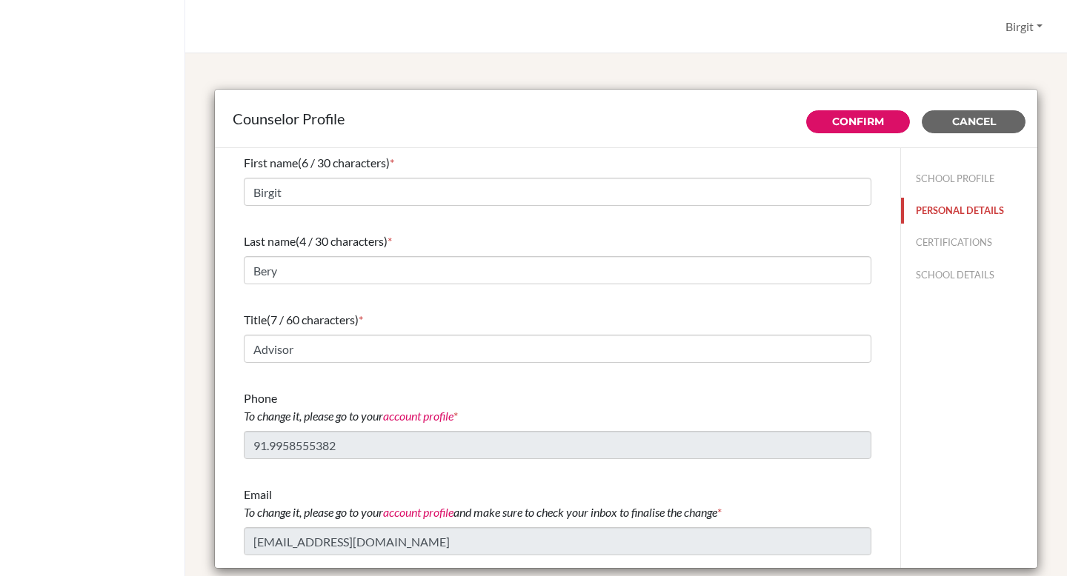
scroll to position [0, 0]
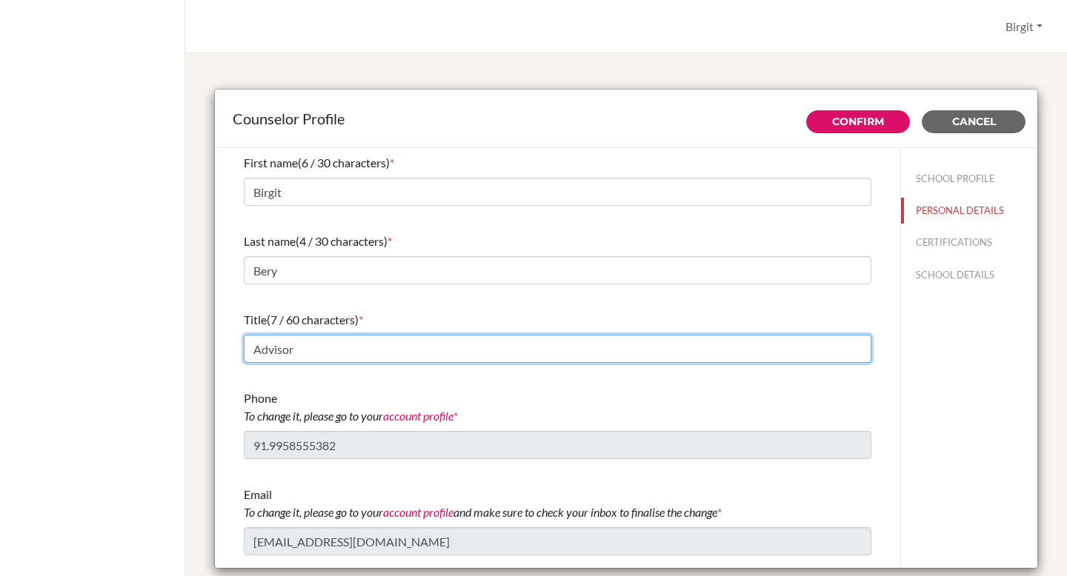
drag, startPoint x: 256, startPoint y: 352, endPoint x: 323, endPoint y: 345, distance: 67.7
click at [323, 345] on input "Advisor" at bounding box center [557, 349] width 627 height 28
type input "University Counsellor"
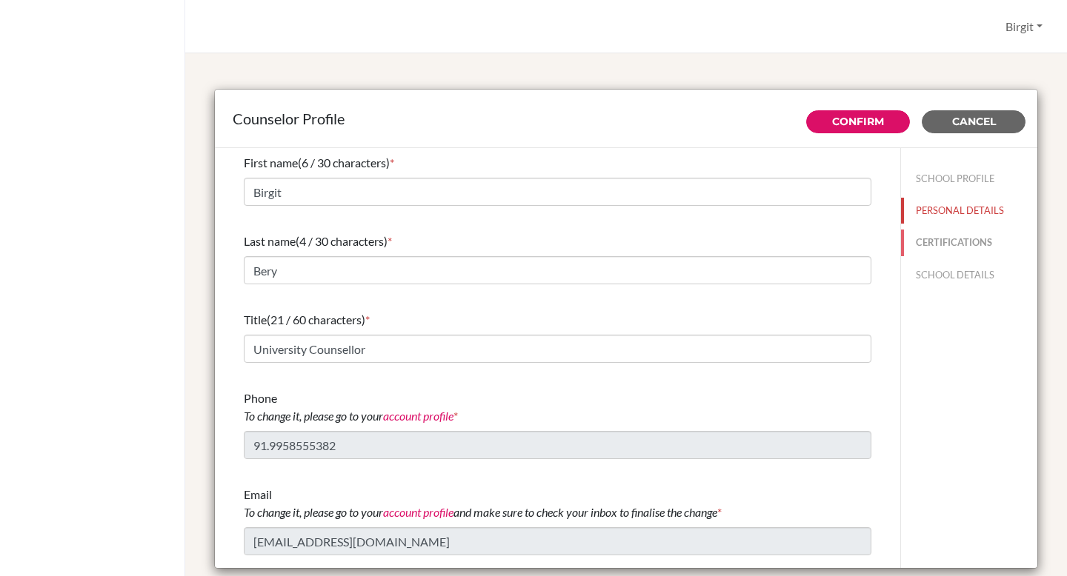
click at [932, 241] on button "CERTIFICATIONS" at bounding box center [969, 243] width 136 height 26
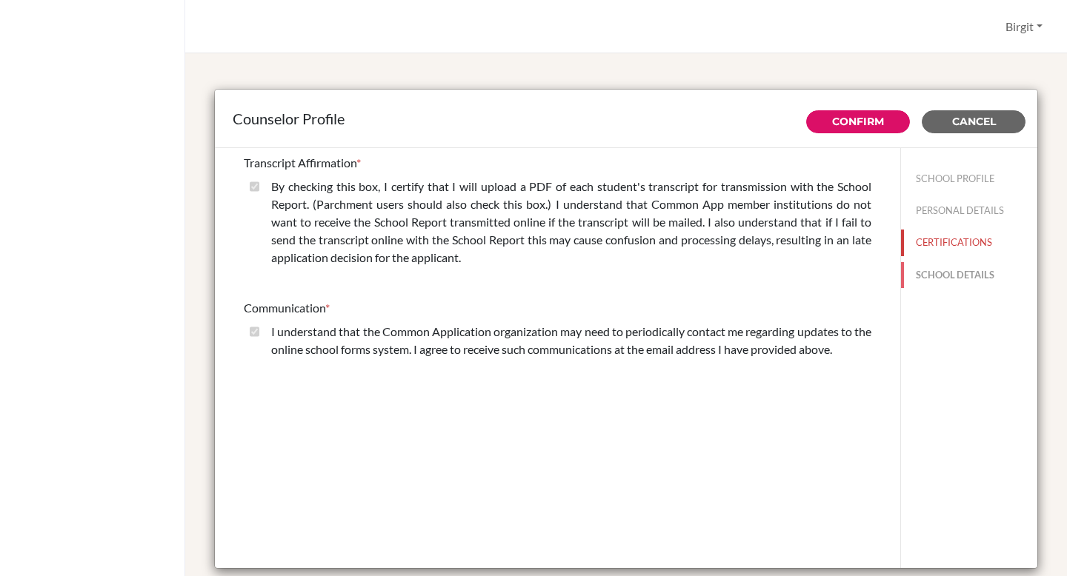
click at [946, 276] on button "SCHOOL DETAILS" at bounding box center [969, 275] width 136 height 26
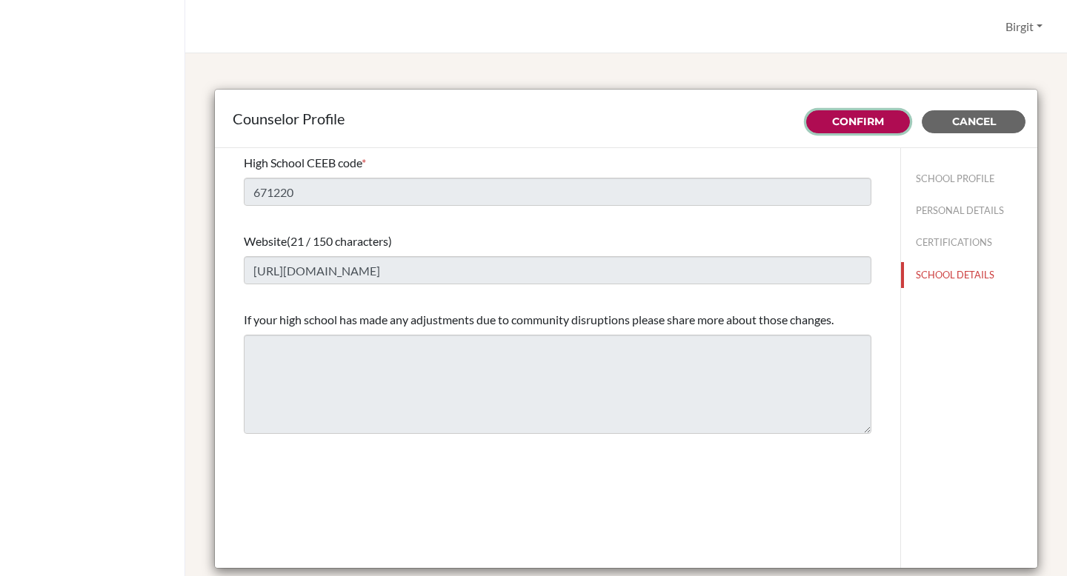
click at [862, 124] on link "Confirm" at bounding box center [858, 121] width 52 height 13
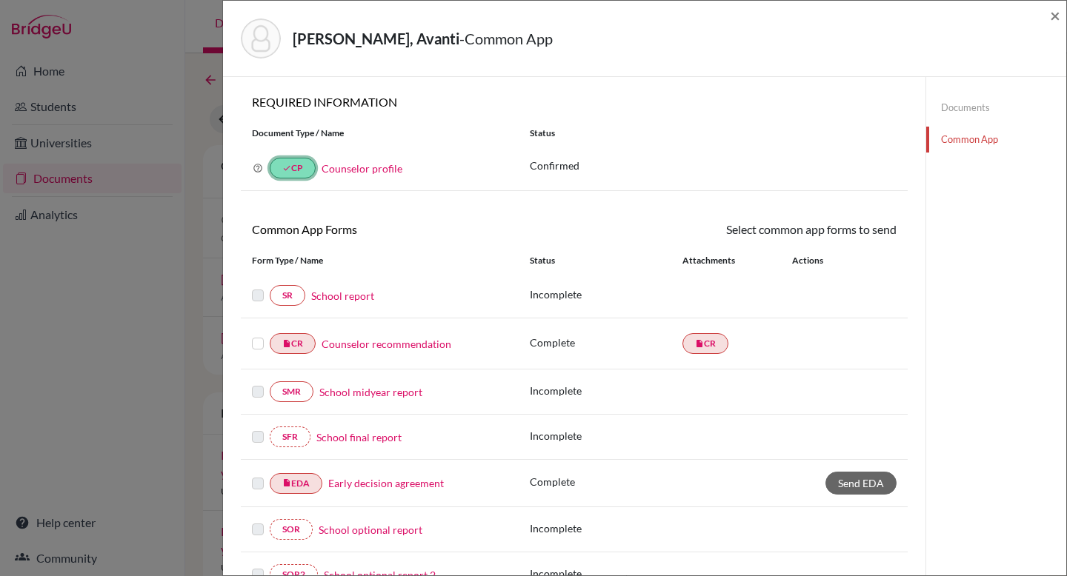
click at [298, 169] on link "done CP" at bounding box center [293, 168] width 46 height 21
click at [378, 170] on link "Counselor profile" at bounding box center [361, 168] width 81 height 13
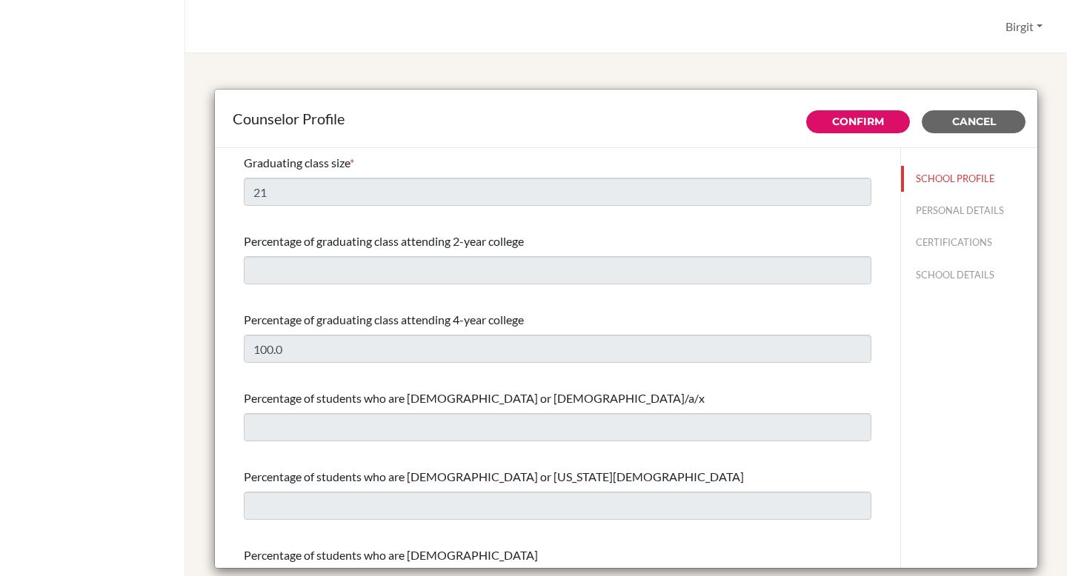
select select "0"
click at [927, 212] on button "PERSONAL DETAILS" at bounding box center [969, 211] width 136 height 26
type input "Birgit"
type input "Bery"
type input "University Counsellor"
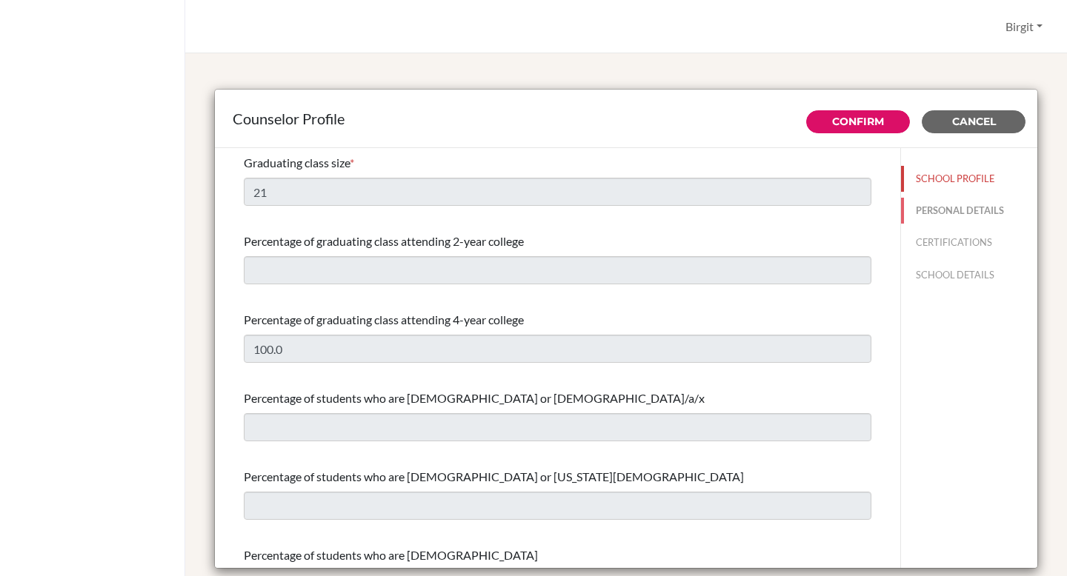
type input "91.9958555382"
type input "[EMAIL_ADDRESS][DOMAIN_NAME]"
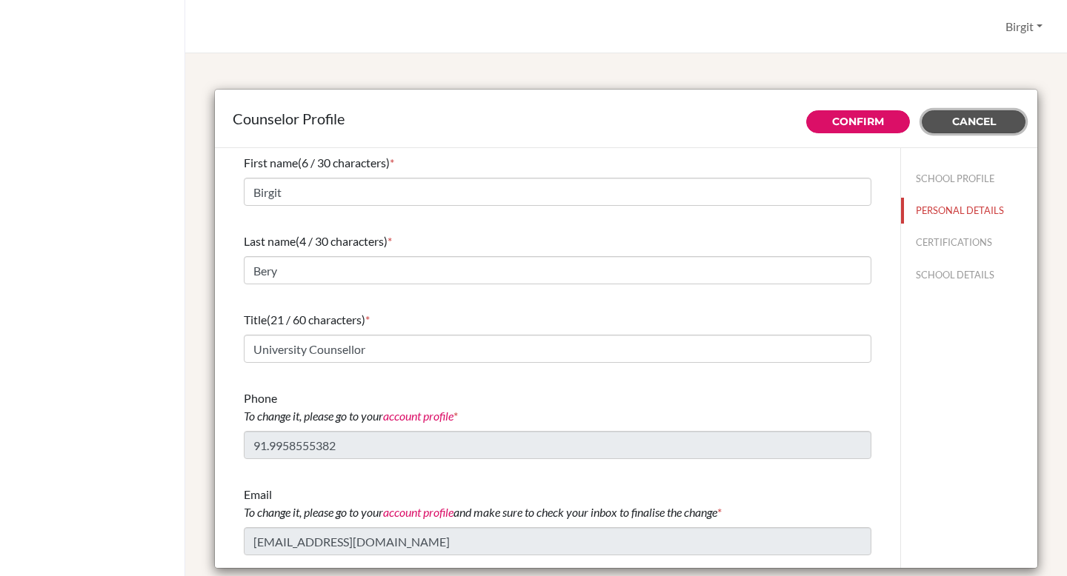
click at [983, 118] on span "Cancel" at bounding box center [974, 121] width 44 height 13
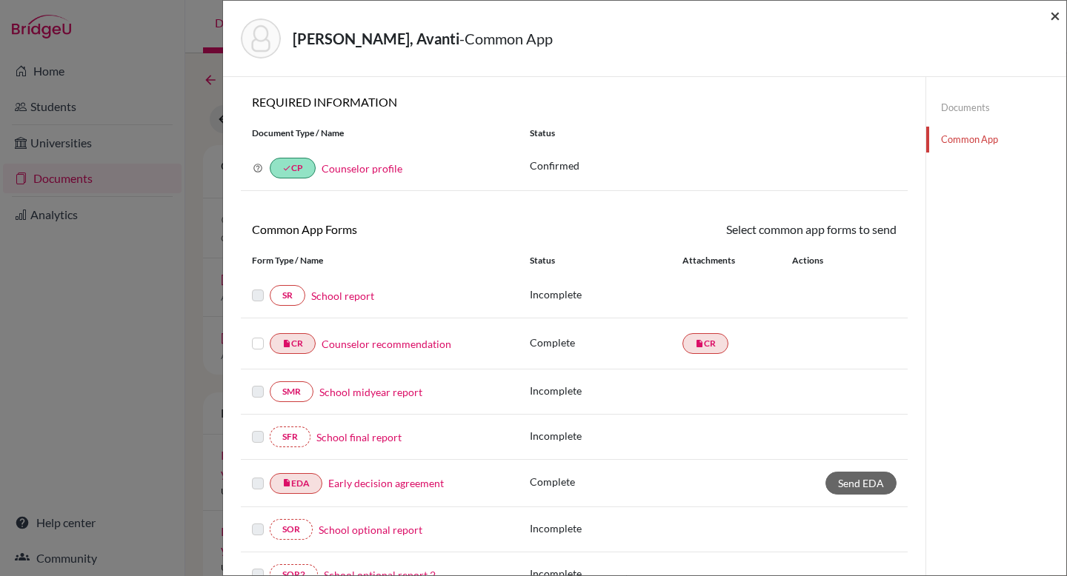
click at [1051, 17] on span "×" at bounding box center [1054, 14] width 10 height 21
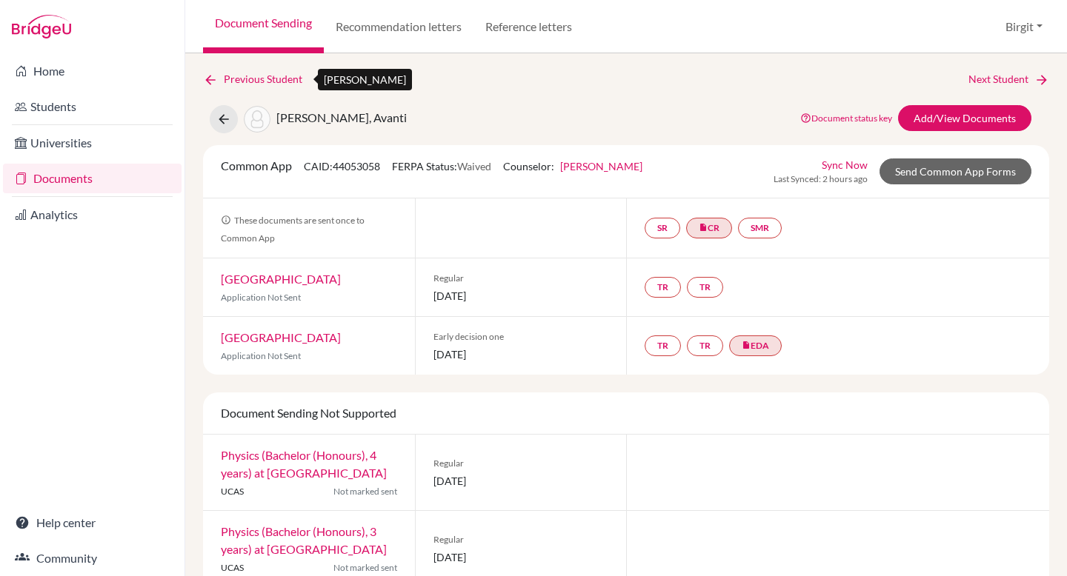
click at [234, 81] on link "Previous Student" at bounding box center [258, 79] width 111 height 16
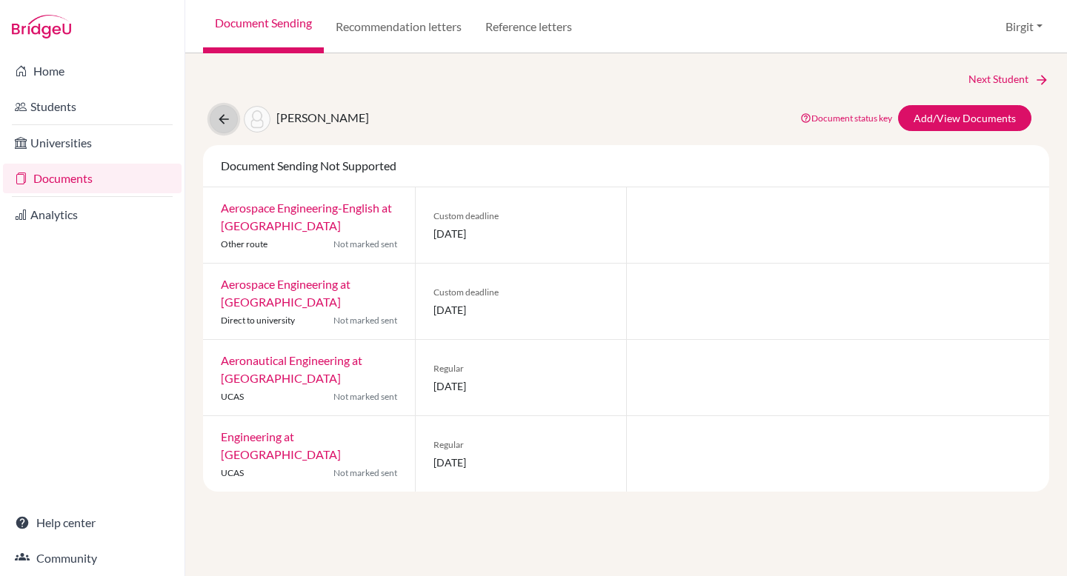
click at [230, 118] on icon at bounding box center [223, 119] width 15 height 15
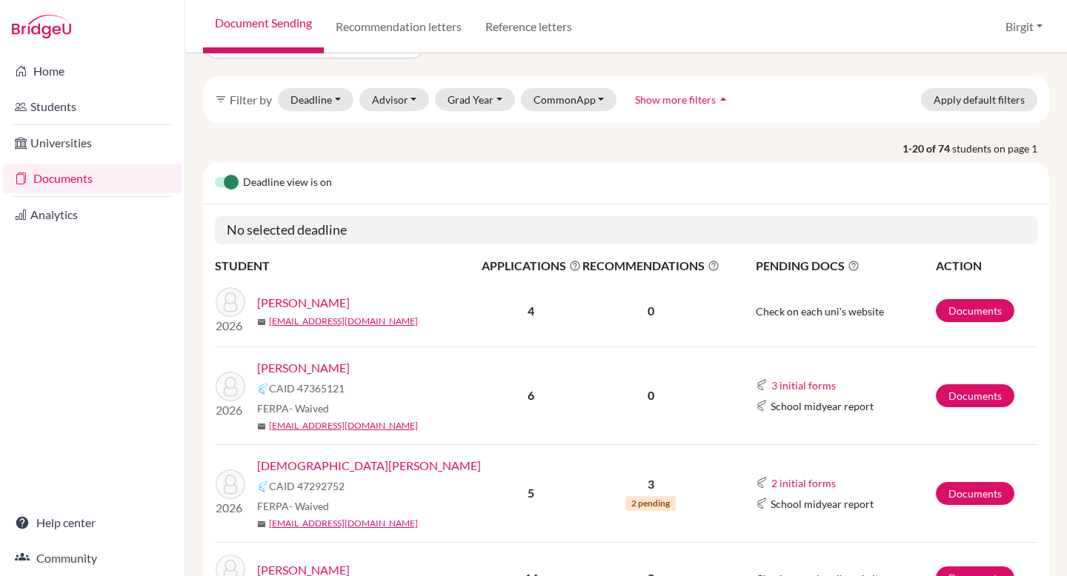
scroll to position [43, 0]
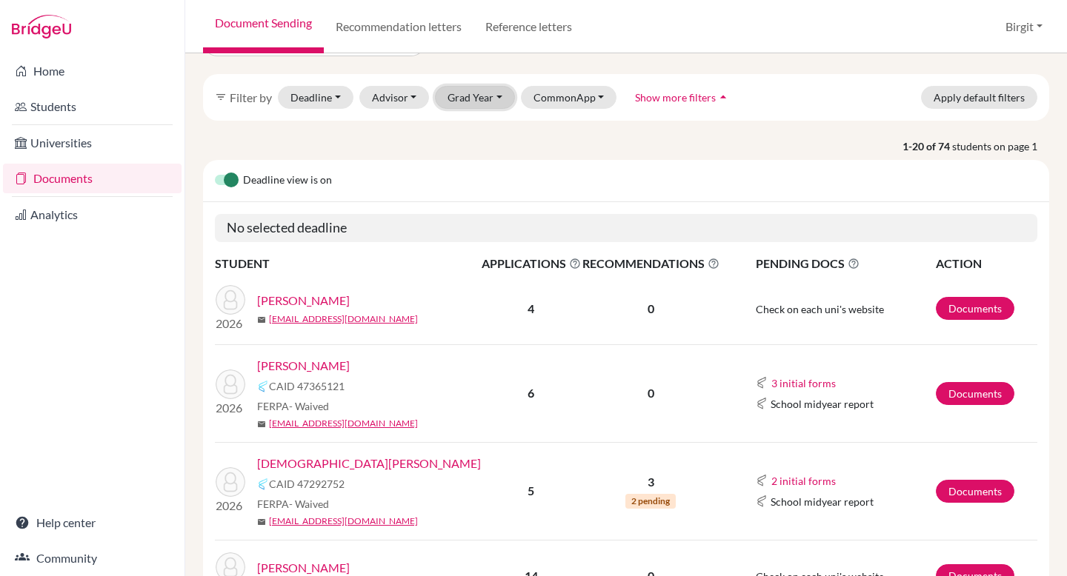
click at [478, 93] on button "Grad Year" at bounding box center [475, 97] width 80 height 23
click at [476, 221] on span "2026" at bounding box center [466, 224] width 27 height 18
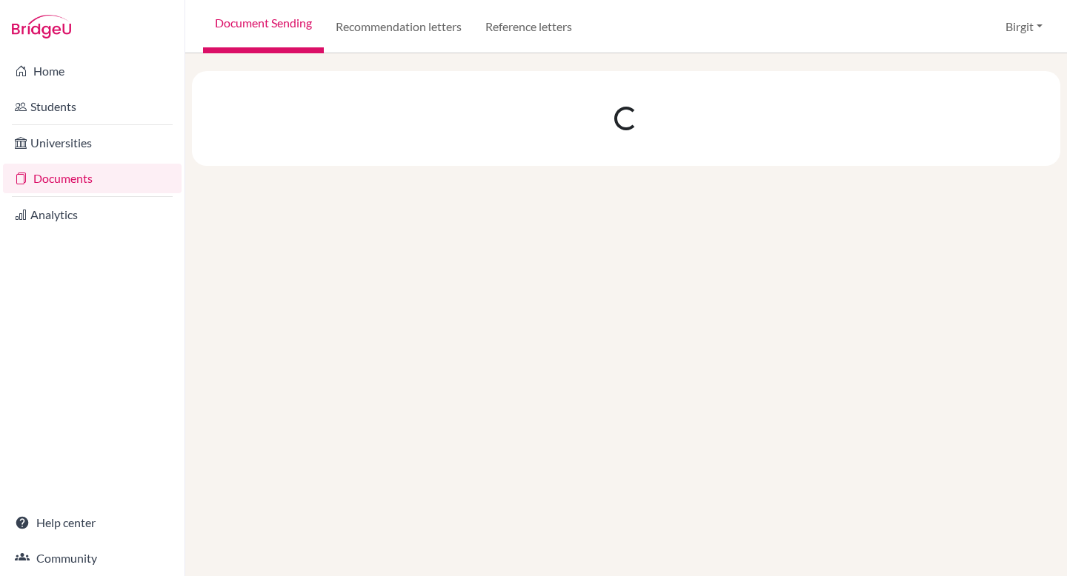
scroll to position [0, 0]
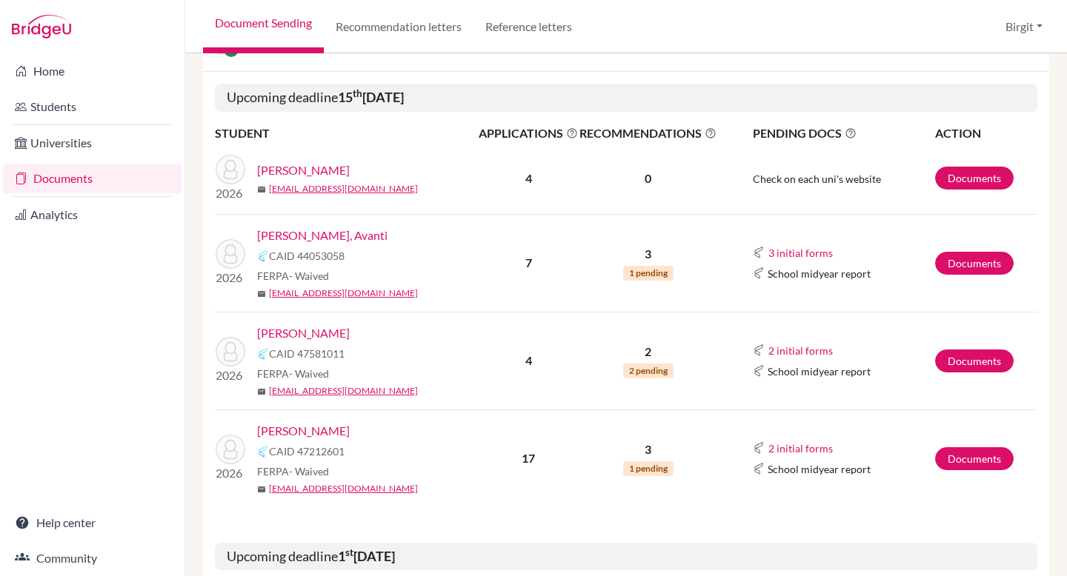
scroll to position [291, 0]
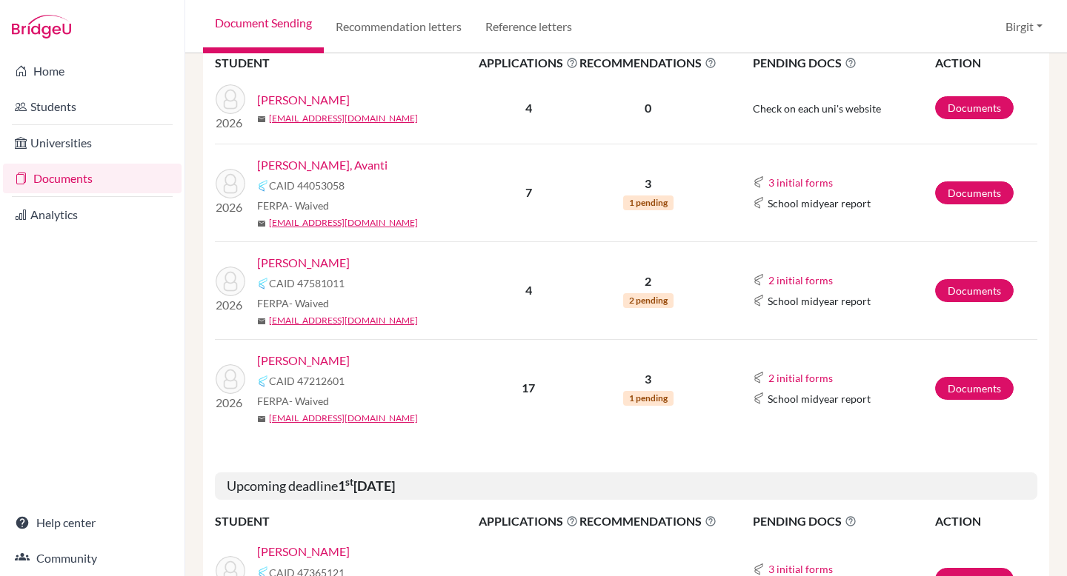
click at [338, 360] on link "[PERSON_NAME]" at bounding box center [303, 361] width 93 height 18
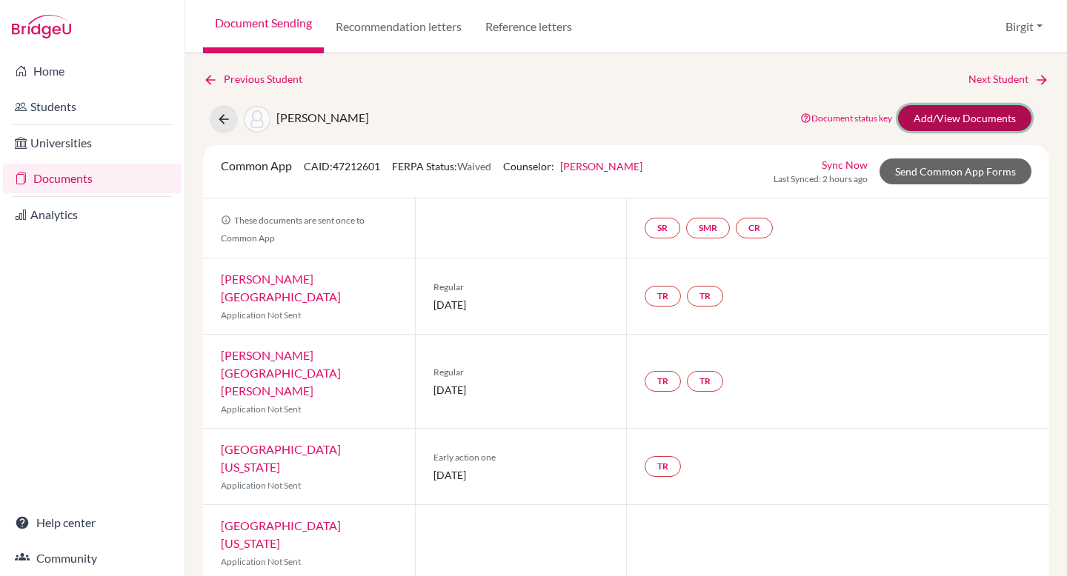
click at [974, 116] on link "Add/View Documents" at bounding box center [964, 118] width 133 height 26
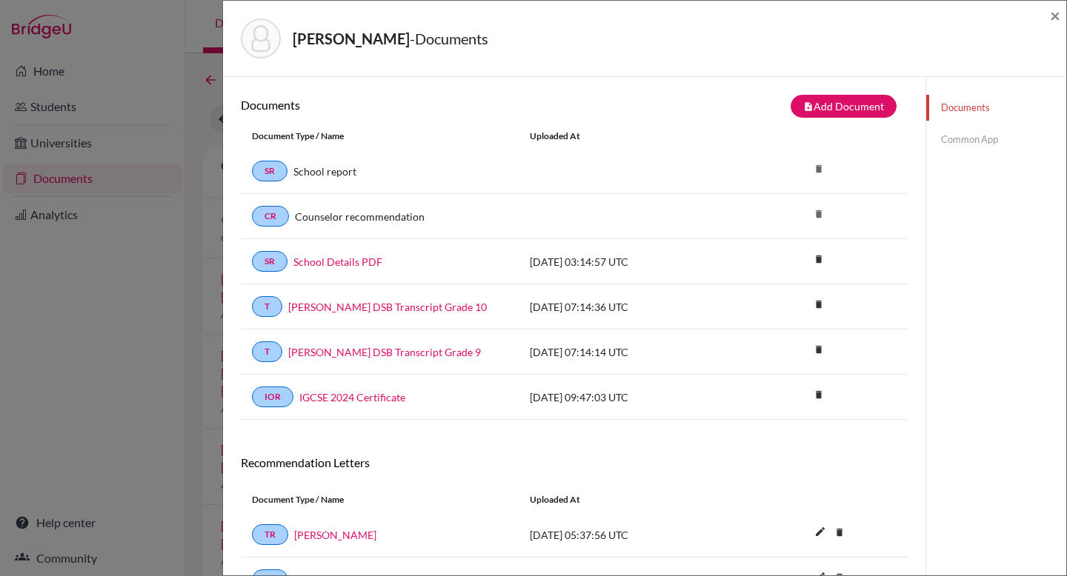
click at [976, 136] on link "Common App" at bounding box center [996, 140] width 140 height 26
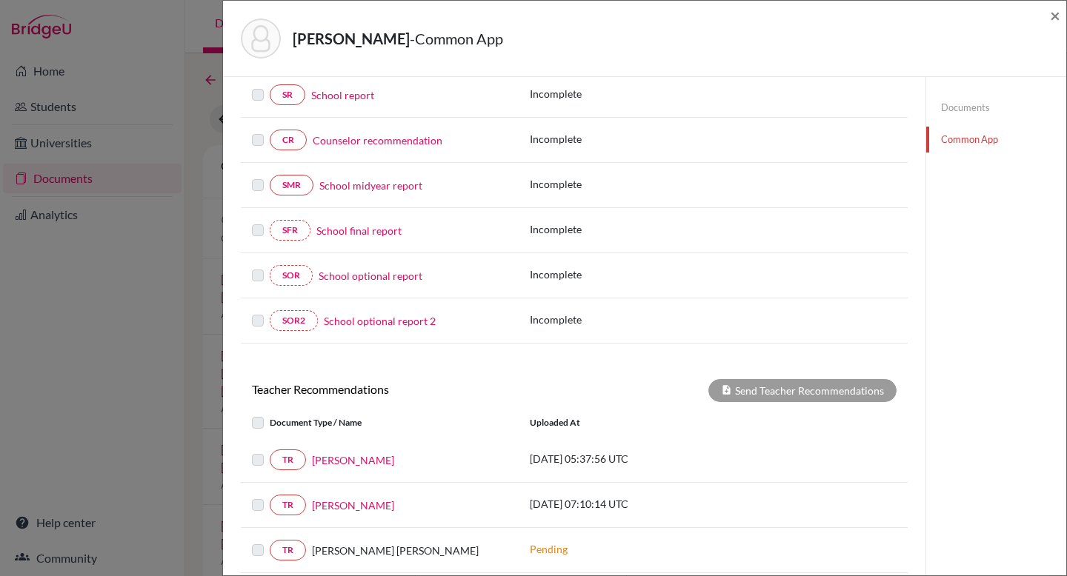
scroll to position [296, 0]
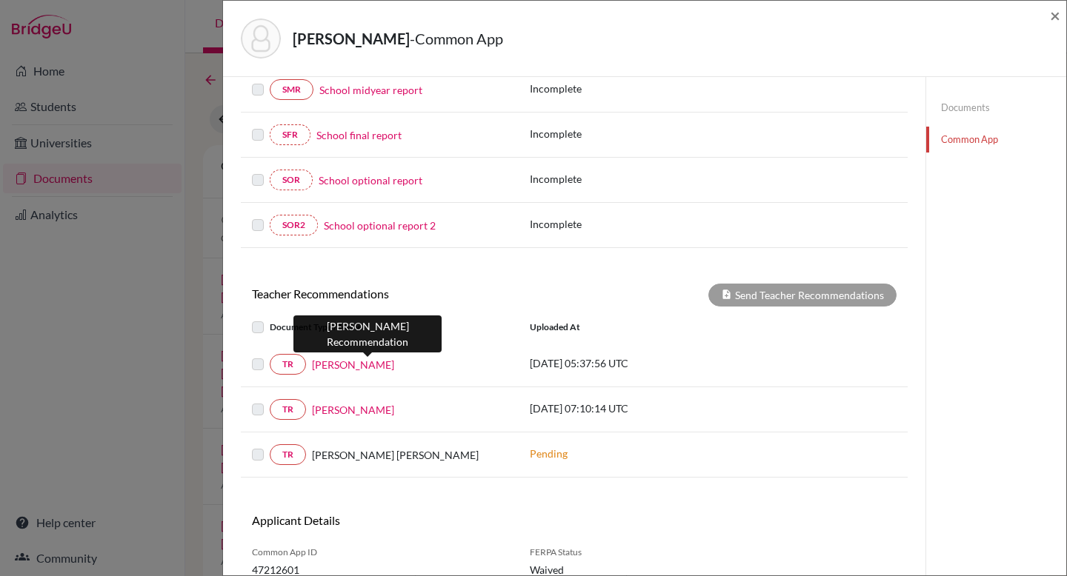
click at [378, 367] on link "[PERSON_NAME]" at bounding box center [353, 365] width 82 height 16
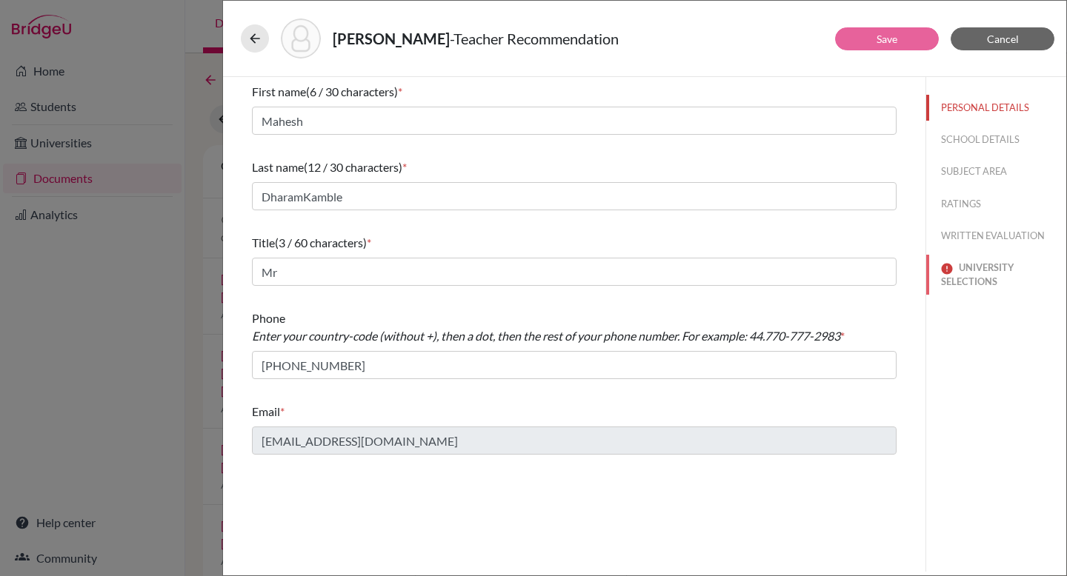
click at [990, 273] on button "UNIVERSITY SELECTIONS" at bounding box center [996, 275] width 140 height 40
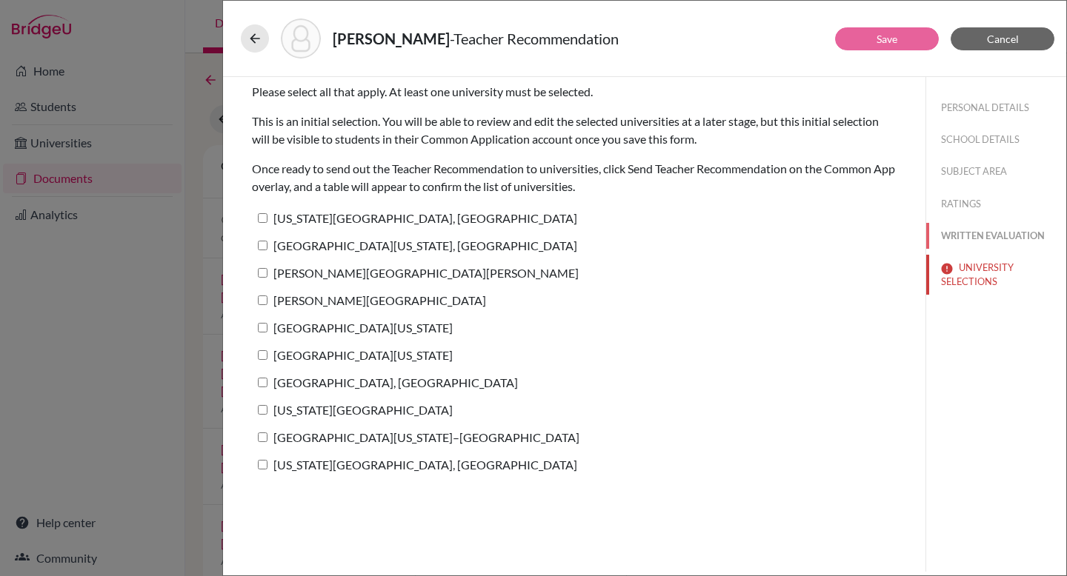
click at [1003, 238] on button "WRITTEN EVALUATION" at bounding box center [996, 236] width 140 height 26
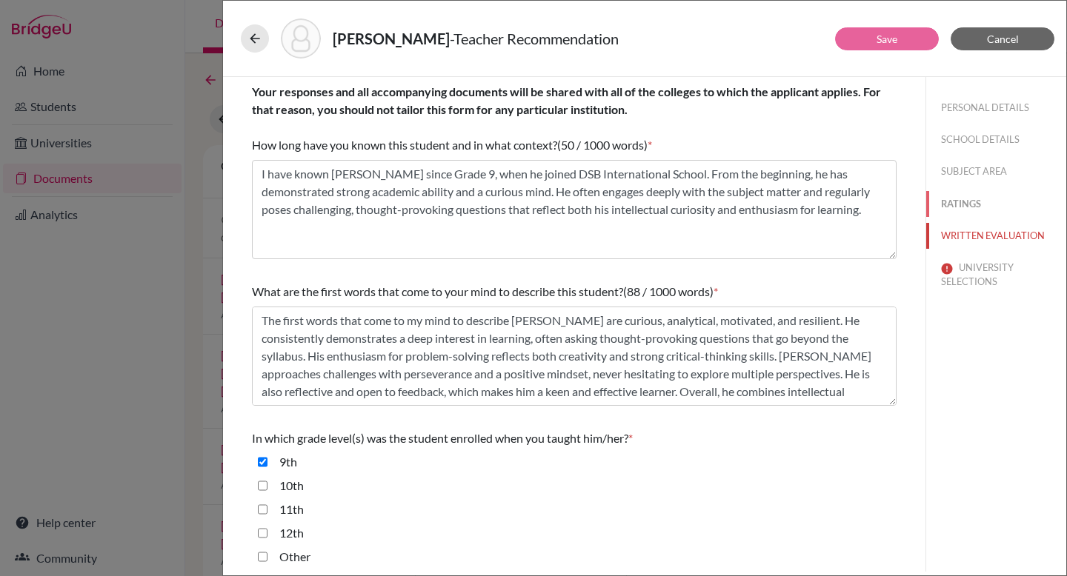
click at [953, 207] on button "RATINGS" at bounding box center [996, 204] width 140 height 26
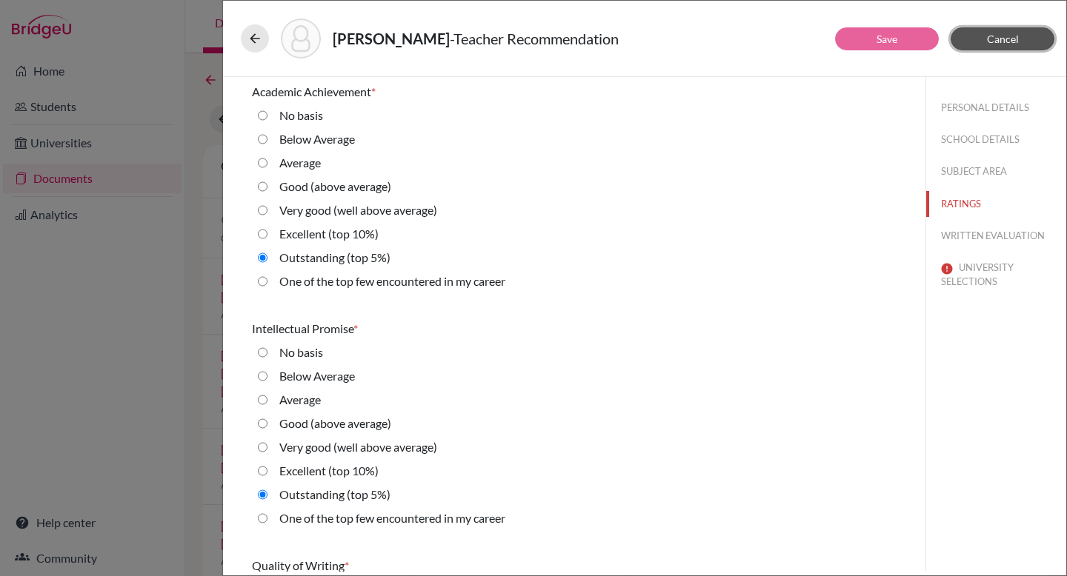
click at [1012, 36] on span "Cancel" at bounding box center [1003, 39] width 32 height 13
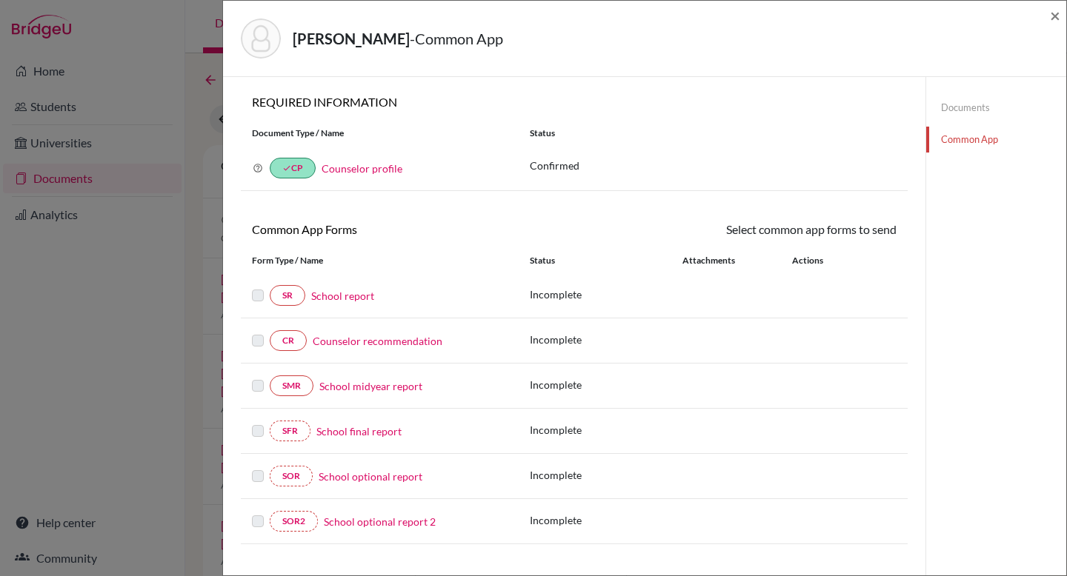
click at [964, 110] on link "Documents" at bounding box center [996, 108] width 140 height 26
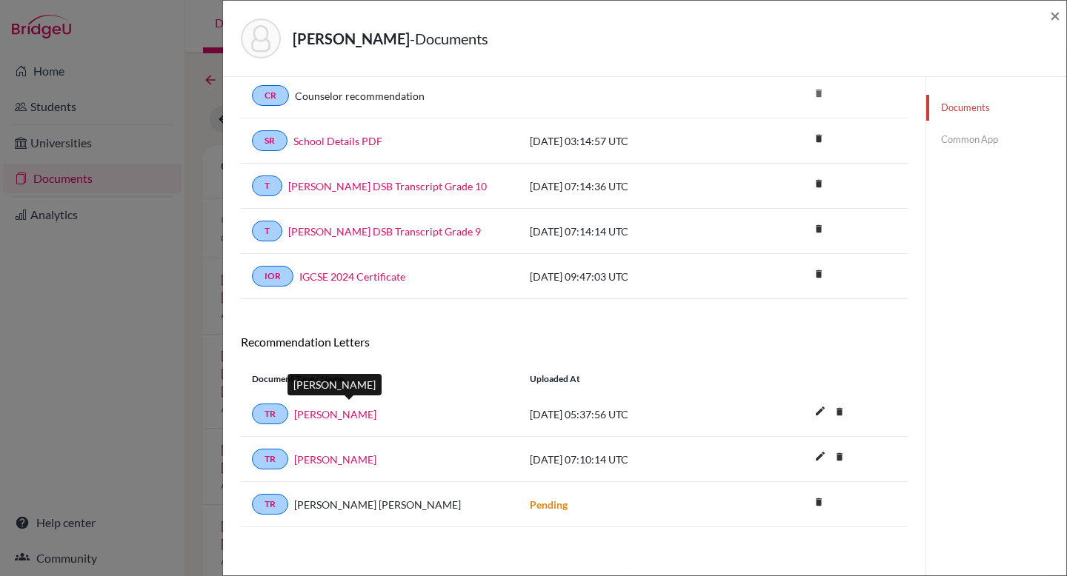
scroll to position [126, 0]
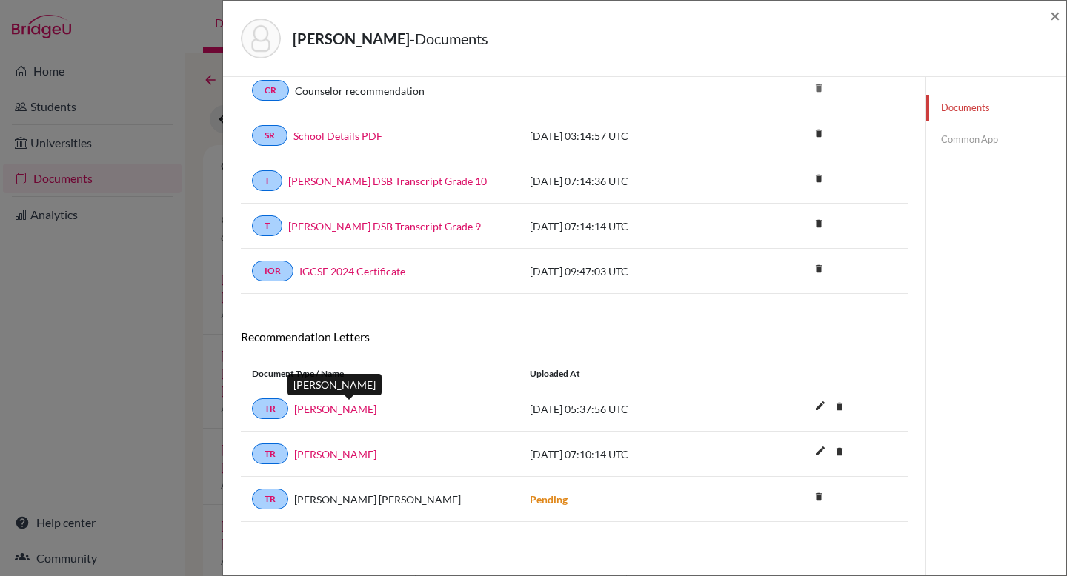
click at [369, 410] on link "[PERSON_NAME]" at bounding box center [335, 409] width 82 height 16
click at [342, 406] on link "[PERSON_NAME]" at bounding box center [335, 409] width 82 height 16
